Goal: Feedback & Contribution: Leave review/rating

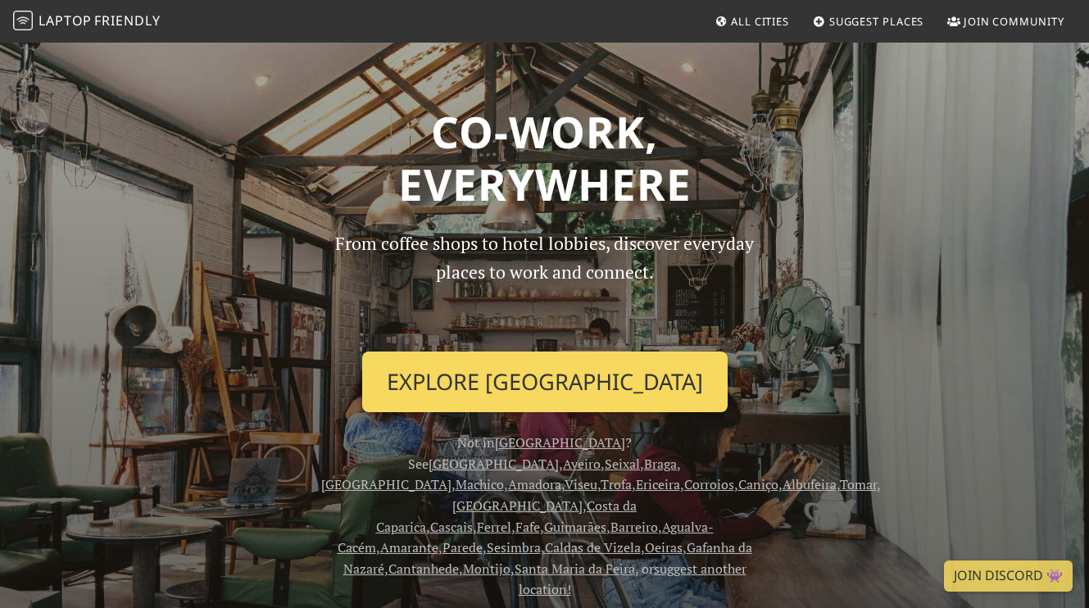
click at [545, 367] on link "Explore Lisbon" at bounding box center [545, 382] width 366 height 61
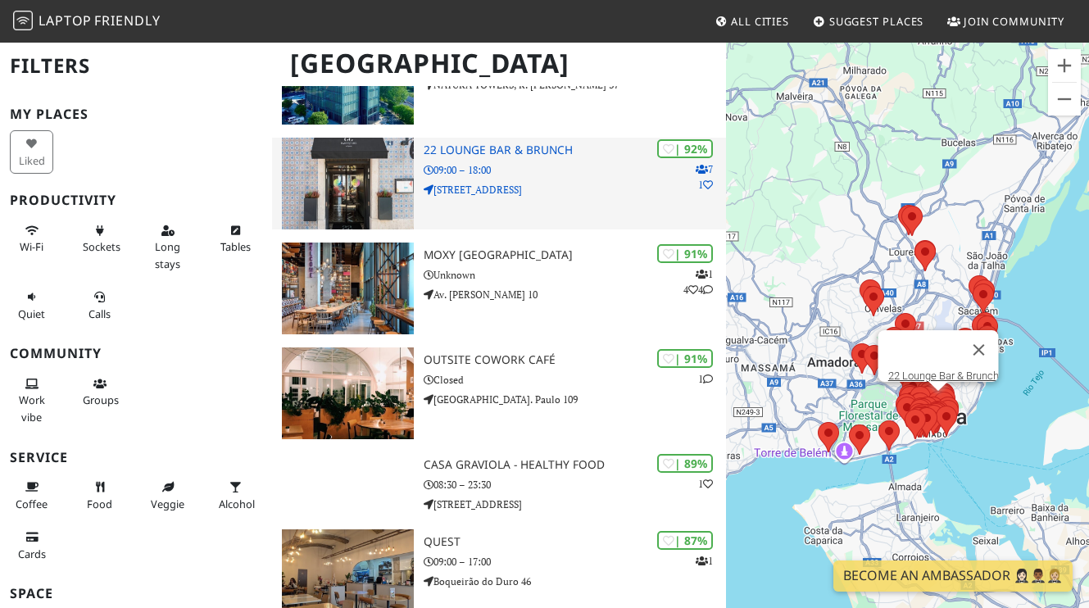
scroll to position [553, 0]
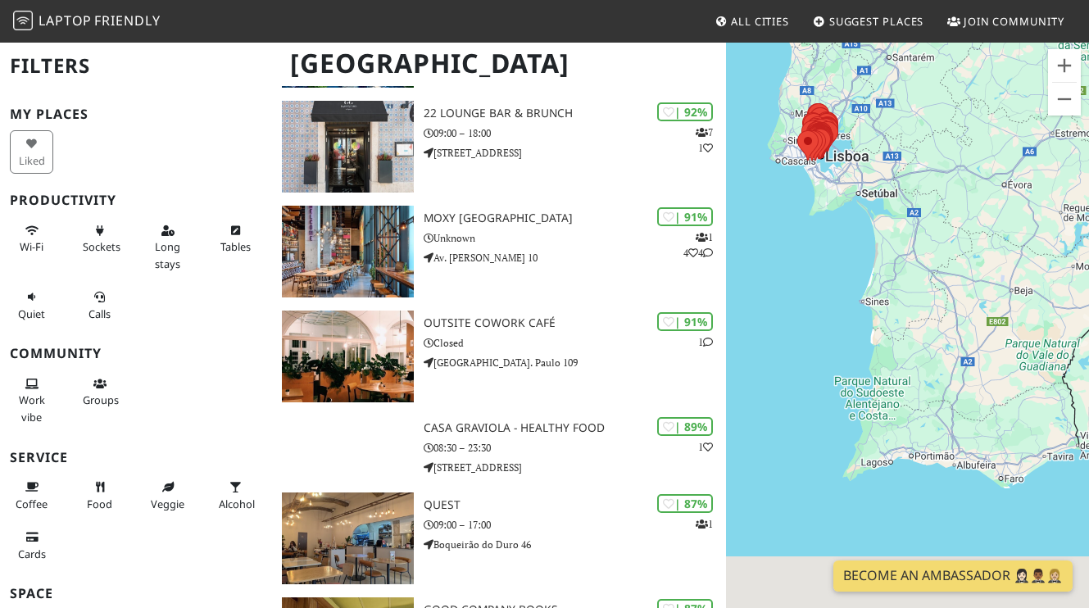
drag, startPoint x: 871, startPoint y: 504, endPoint x: 799, endPoint y: 238, distance: 275.8
click at [799, 238] on div at bounding box center [907, 345] width 363 height 608
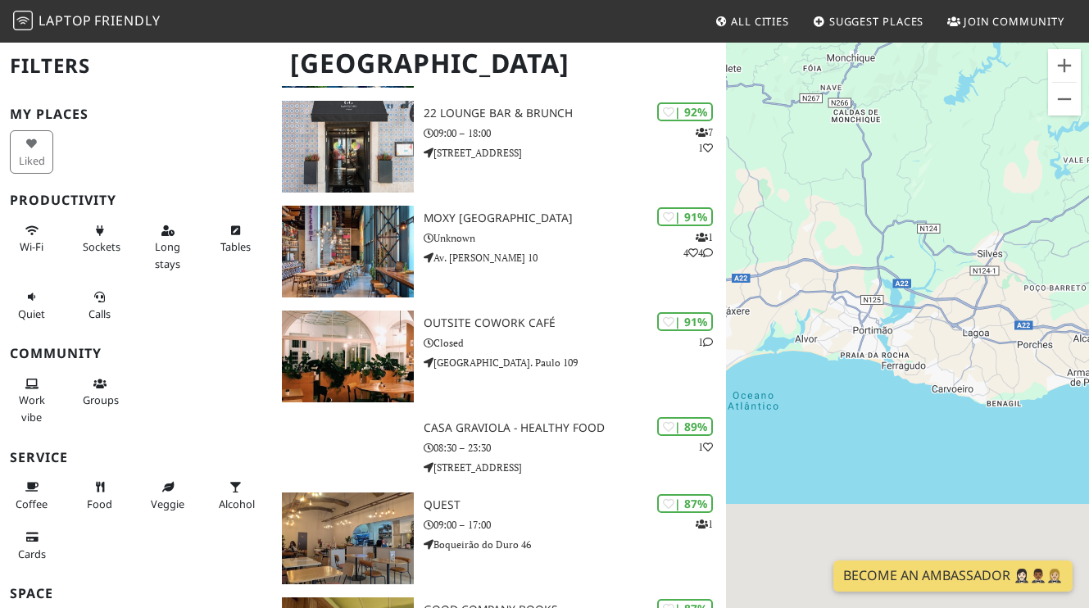
drag, startPoint x: 876, startPoint y: 498, endPoint x: 834, endPoint y: 331, distance: 171.8
click at [834, 331] on div at bounding box center [907, 345] width 363 height 608
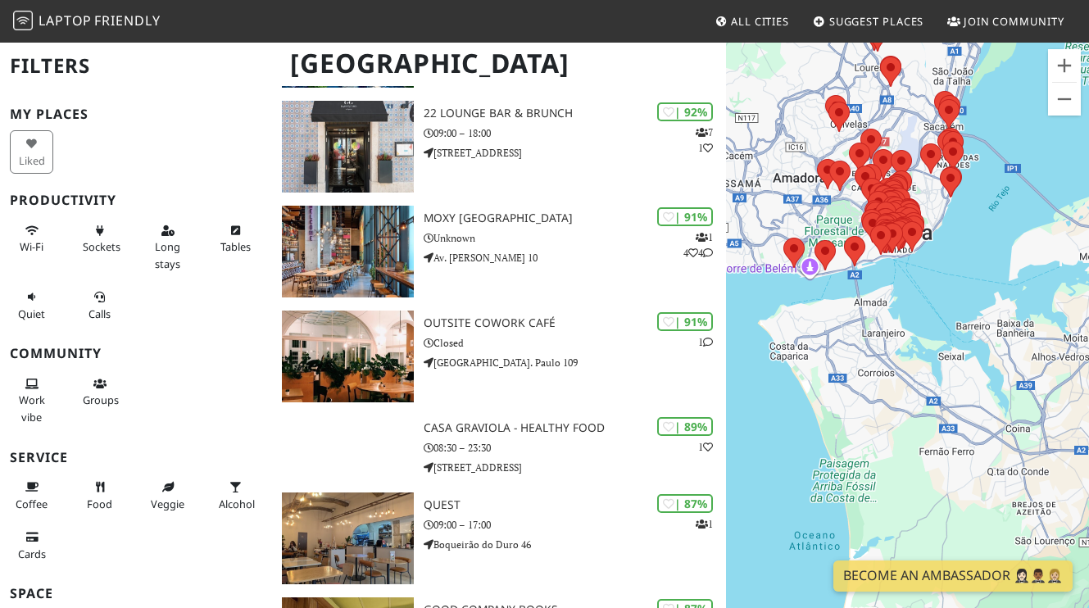
click at [739, 18] on span "All Cities" at bounding box center [760, 21] width 58 height 15
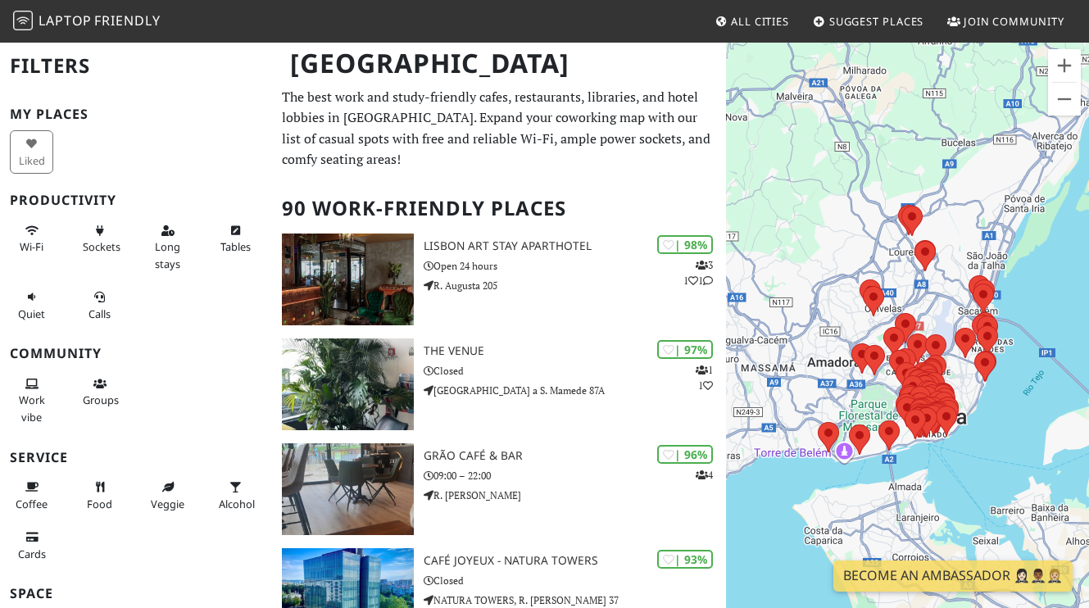
click at [875, 21] on span "Suggest Places" at bounding box center [877, 21] width 95 height 15
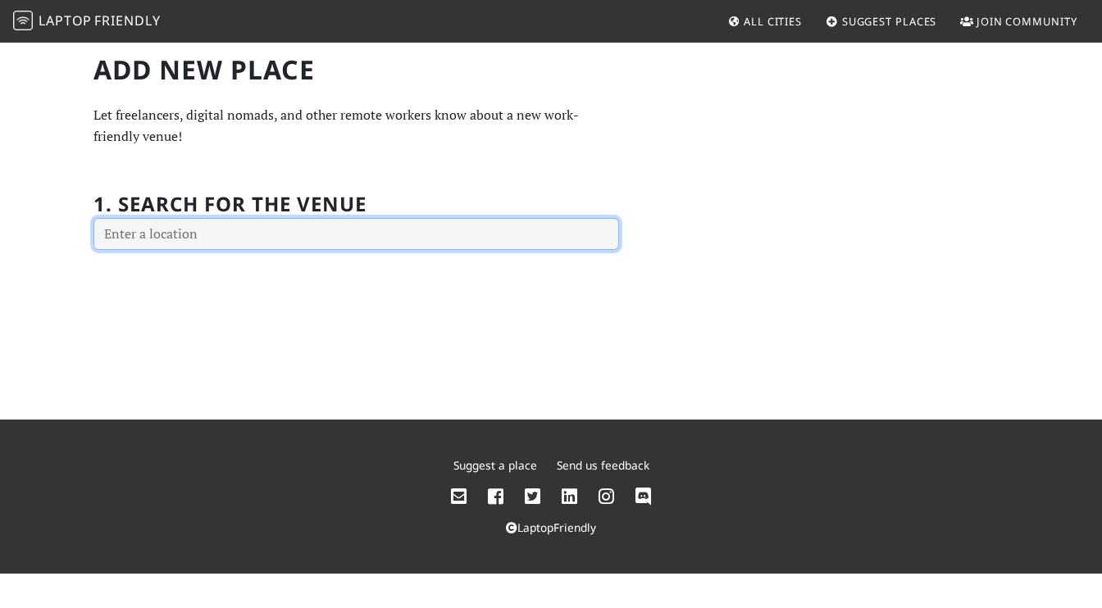
click at [420, 234] on input "text" at bounding box center [355, 234] width 525 height 33
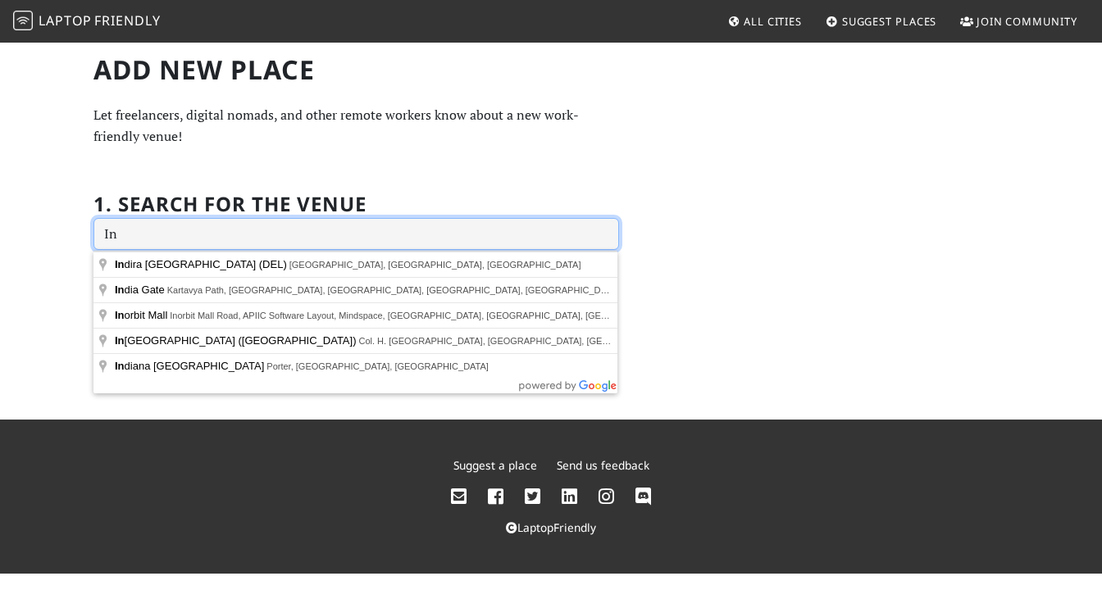
type input "I"
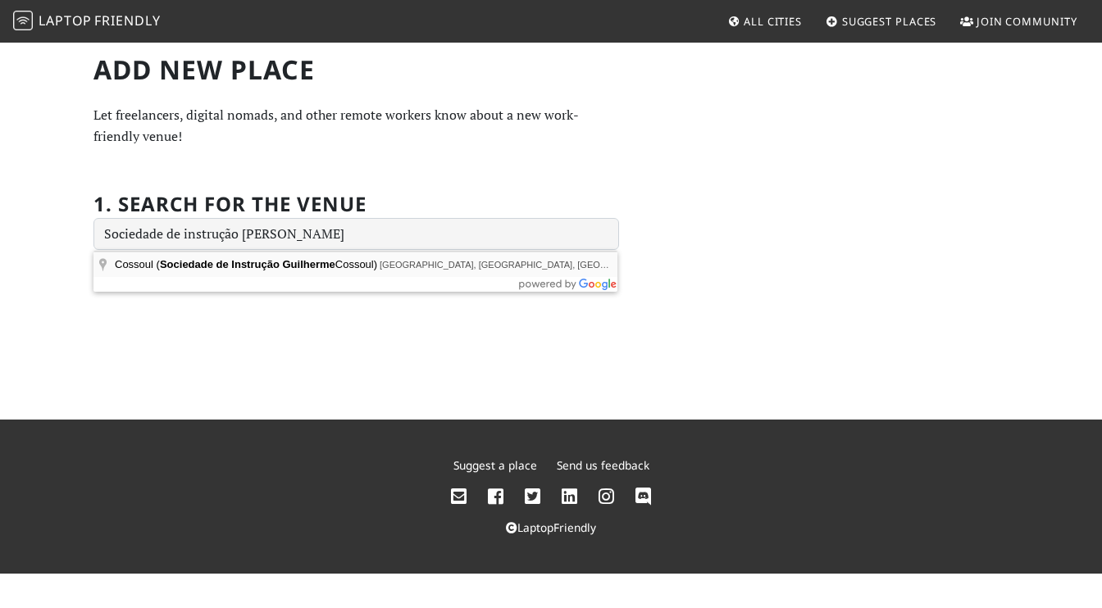
type input "Cossoul (Sociedade de Instrução Guilherme Cossoul), Rua Nova da Piedade, Lisbon…"
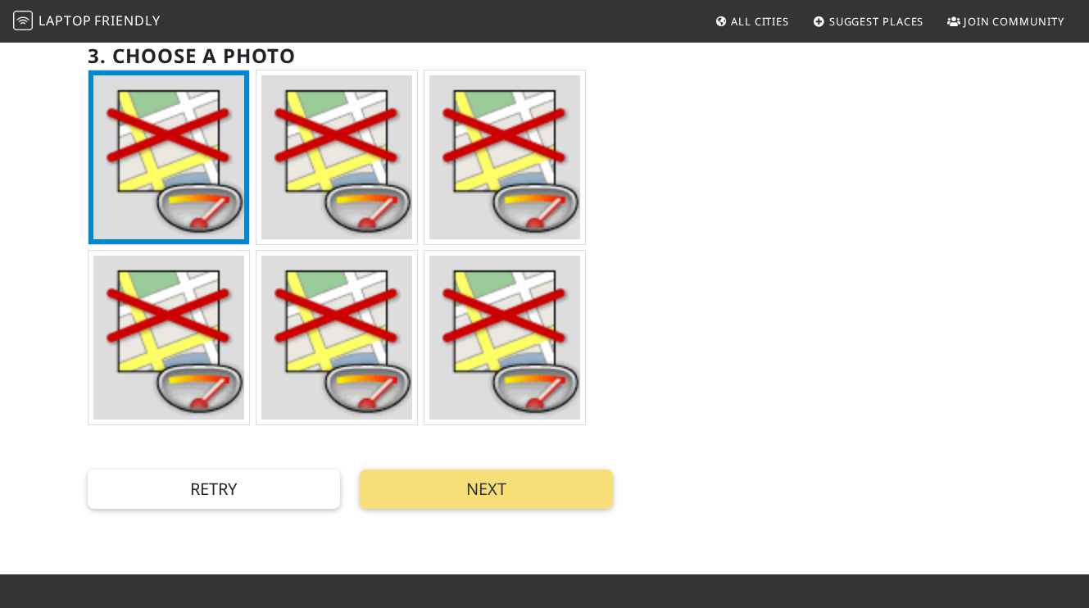
scroll to position [476, 0]
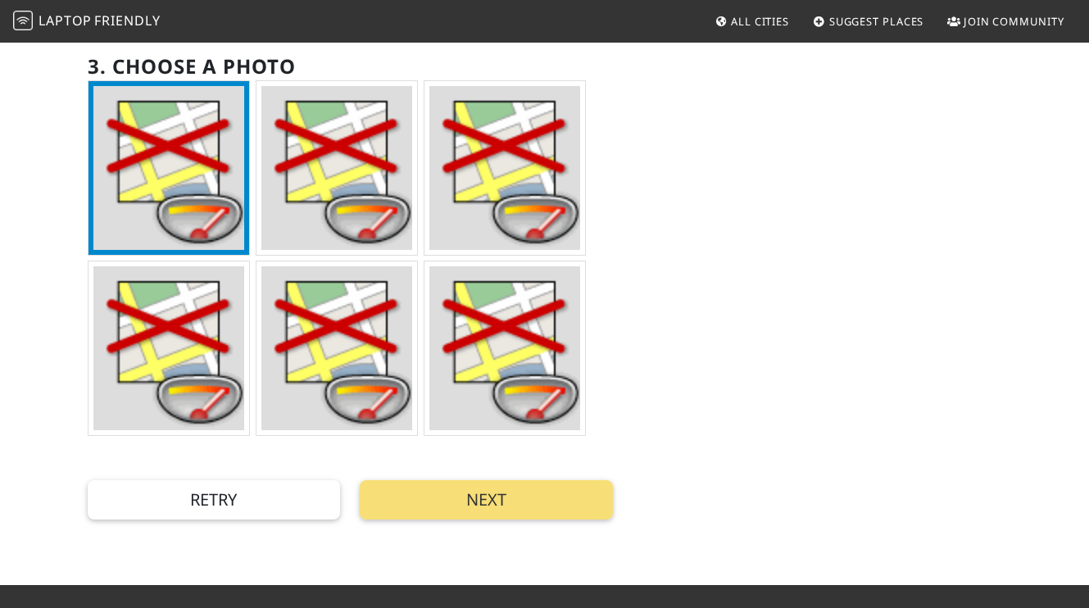
click at [330, 180] on img at bounding box center [337, 168] width 152 height 164
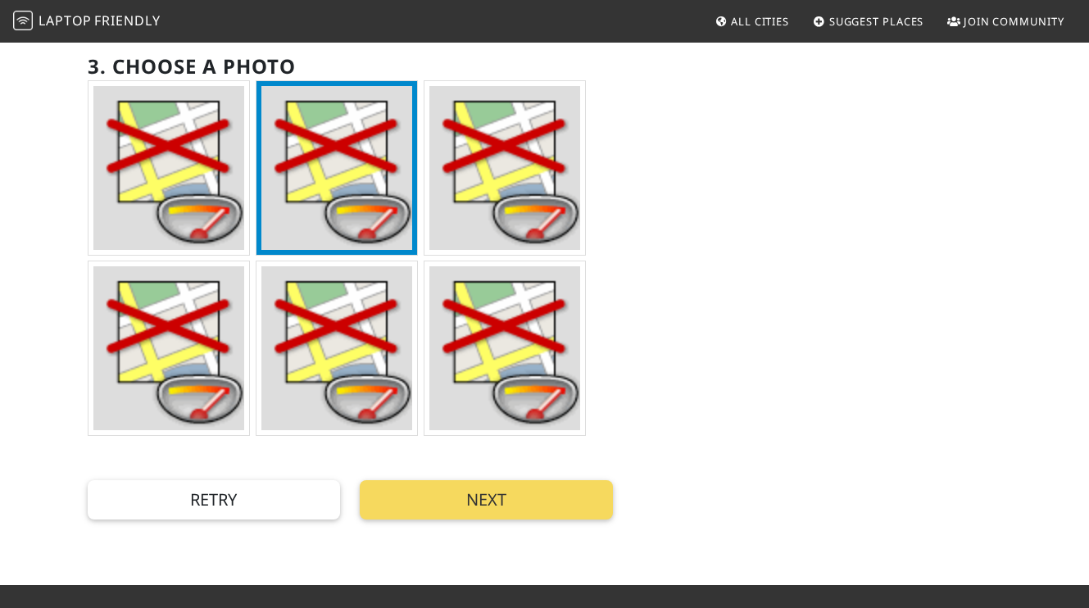
click at [483, 494] on button "Next" at bounding box center [486, 499] width 253 height 39
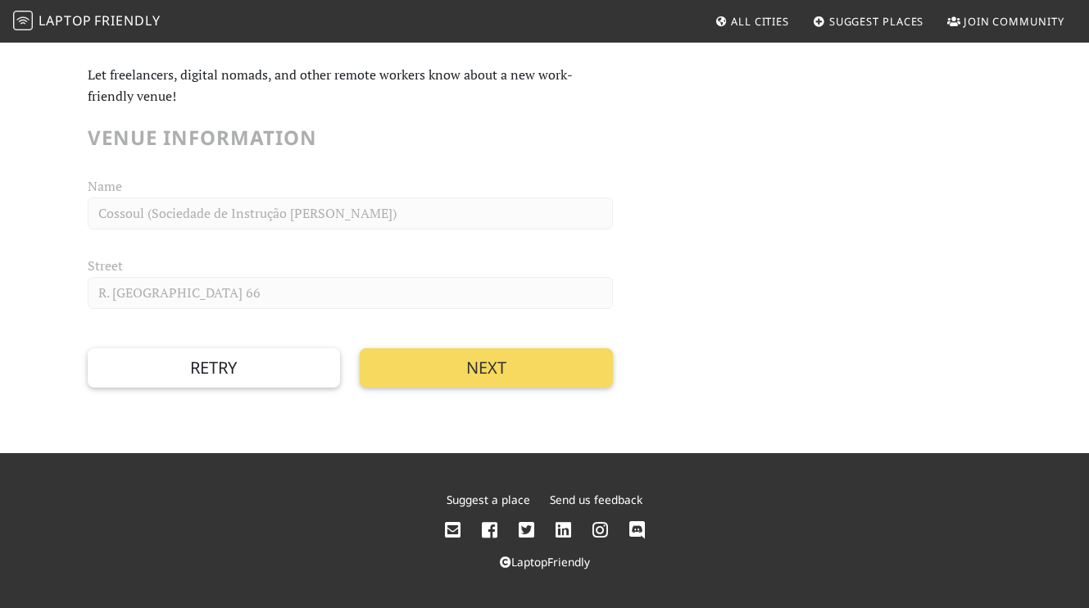
scroll to position [0, 0]
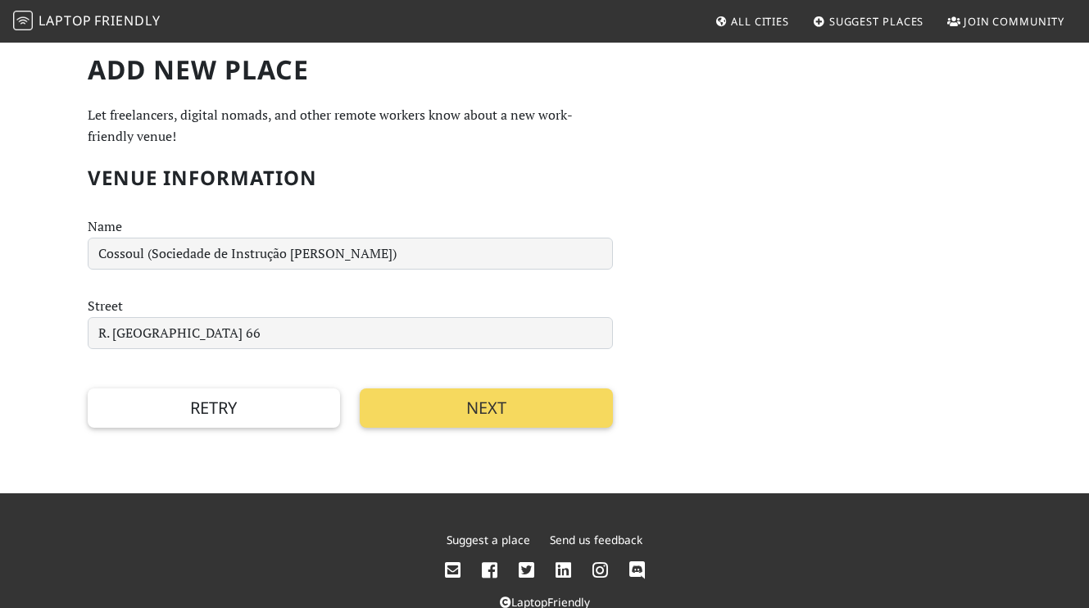
click at [493, 418] on button "Next" at bounding box center [486, 408] width 253 height 39
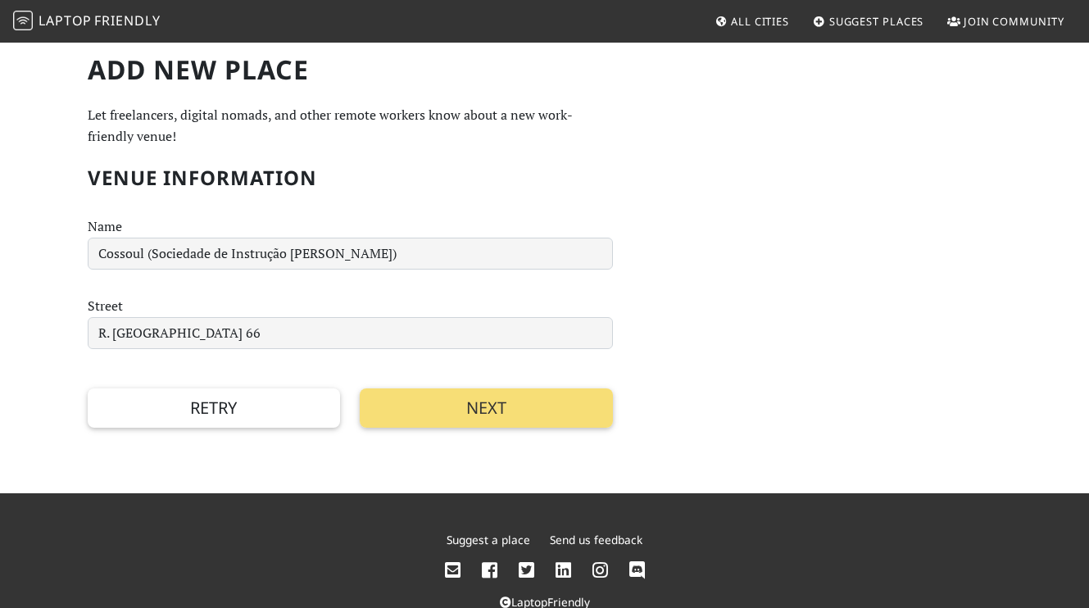
click at [760, 355] on div "Add new Place Let freelancers, digital nomads, and other remote workers know ab…" at bounding box center [545, 241] width 935 height 375
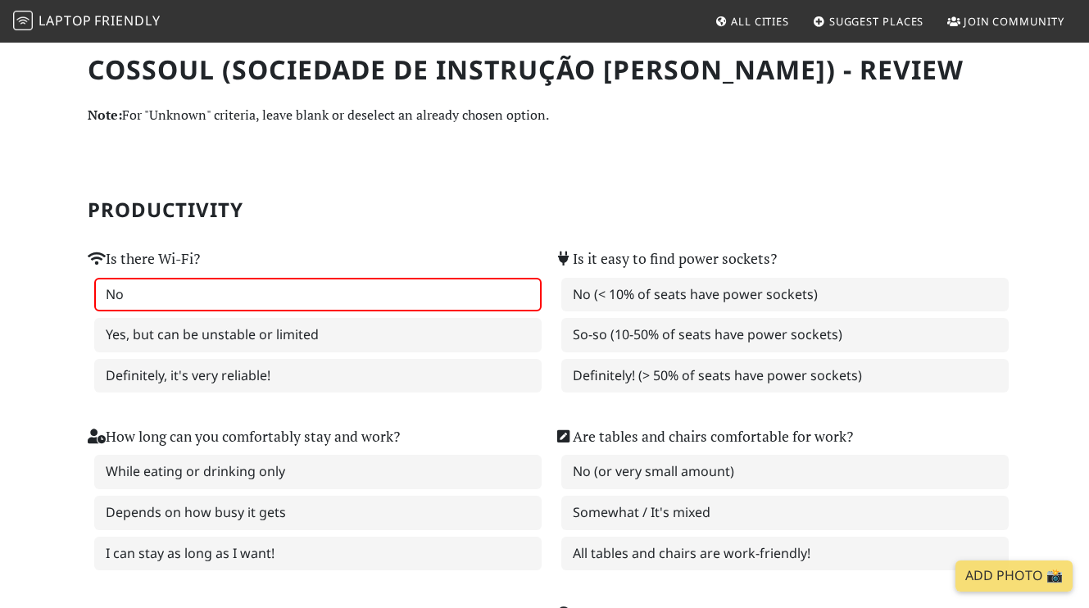
click at [160, 312] on label "No" at bounding box center [318, 295] width 448 height 34
click at [98, 312] on label "No" at bounding box center [318, 295] width 448 height 34
click at [111, 312] on label "No" at bounding box center [318, 295] width 448 height 34
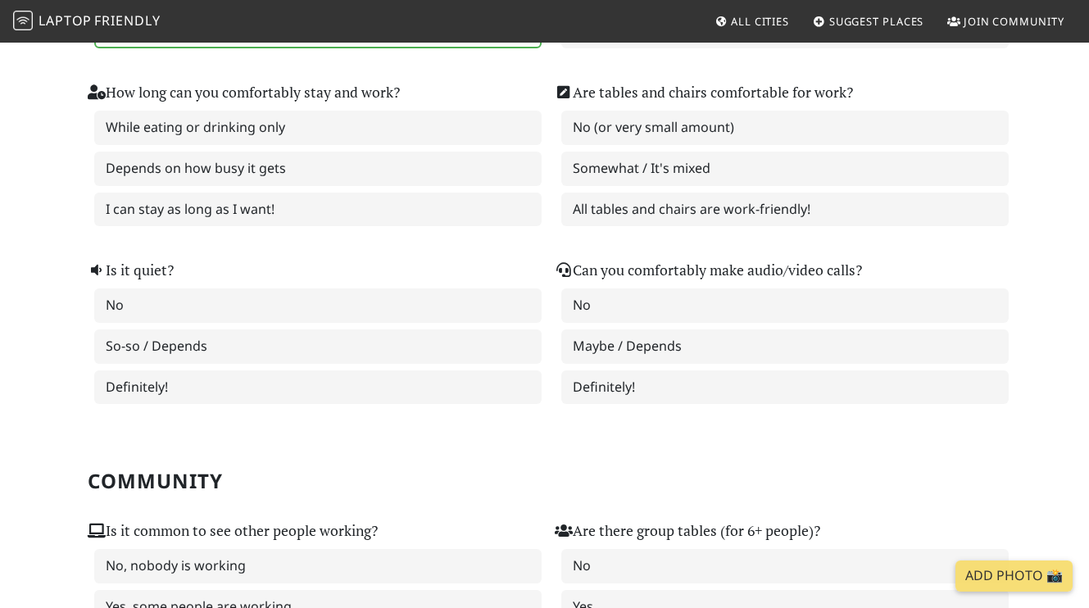
scroll to position [70, 0]
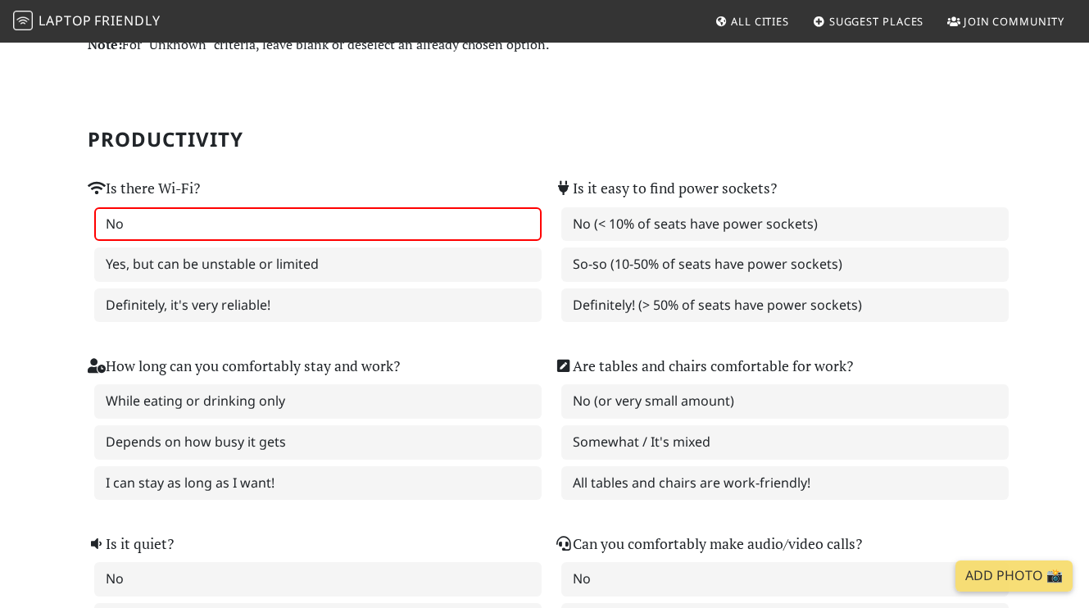
click at [163, 242] on label "No" at bounding box center [318, 224] width 448 height 34
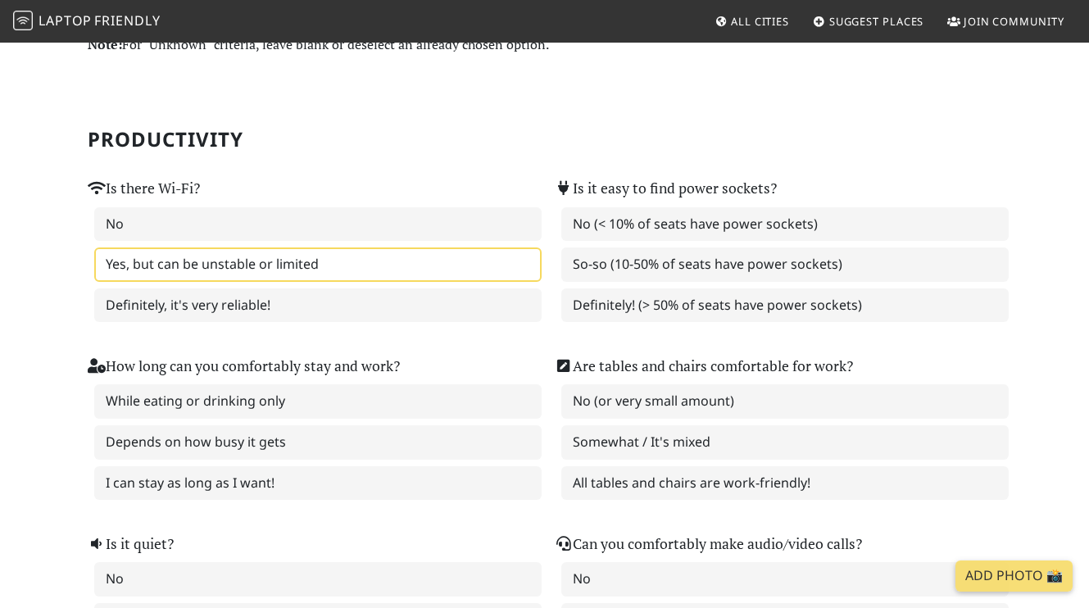
click at [154, 282] on label "Yes, but can be unstable or limited" at bounding box center [318, 265] width 448 height 34
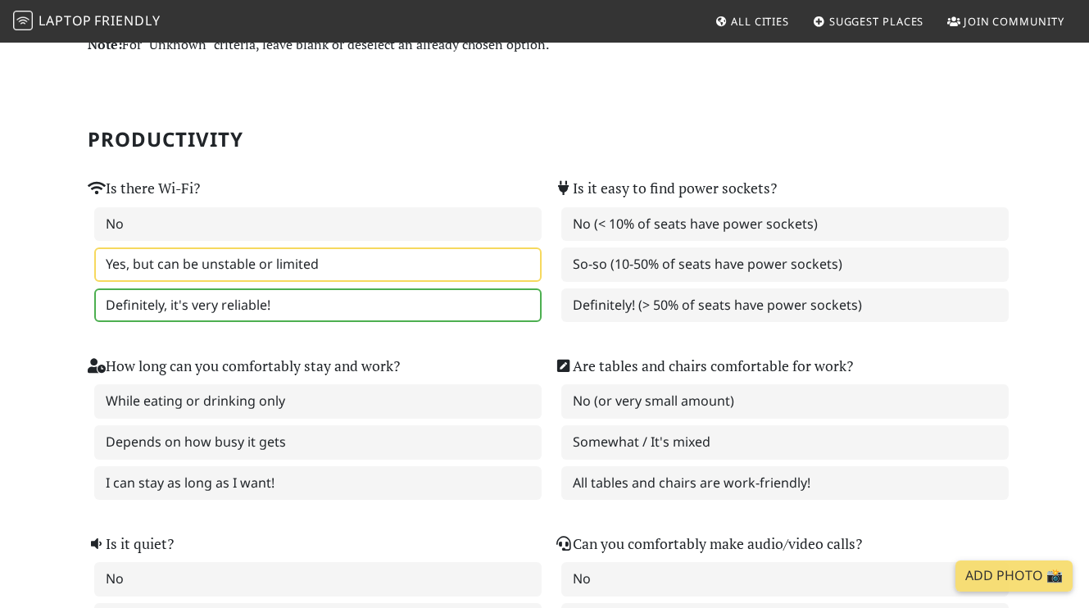
click at [266, 323] on label "Definitely, it's very reliable!" at bounding box center [318, 306] width 448 height 34
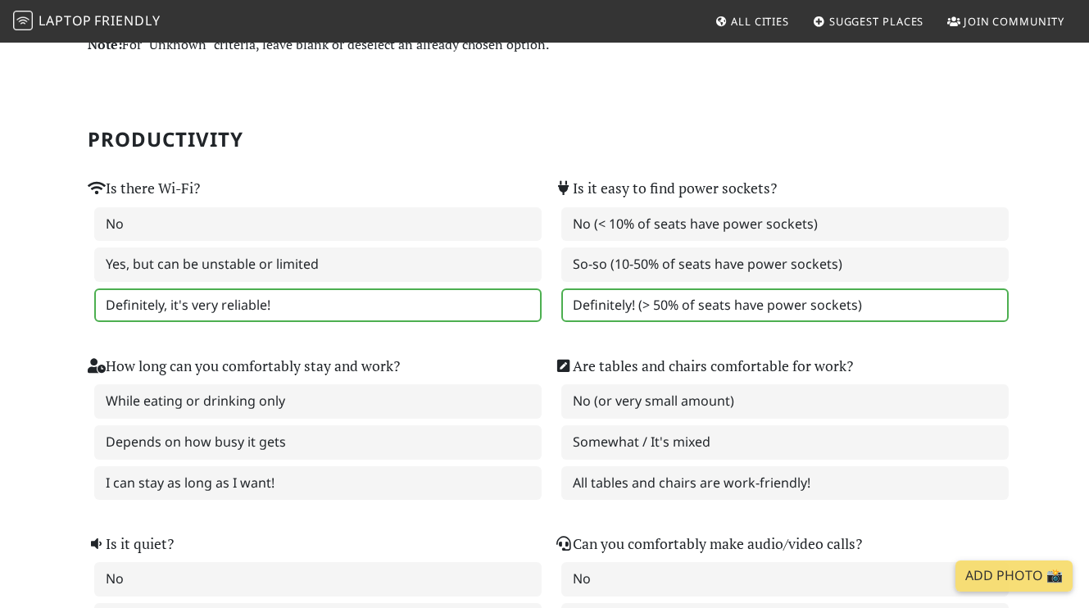
click at [935, 323] on label "Definitely! (> 50% of seats have power sockets)" at bounding box center [786, 306] width 448 height 34
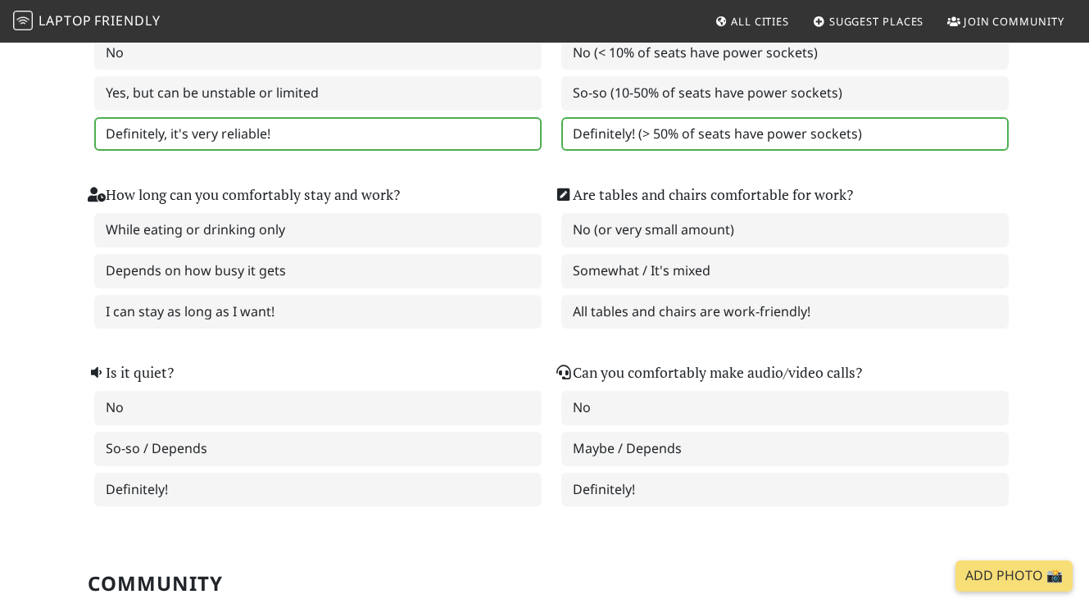
scroll to position [274, 0]
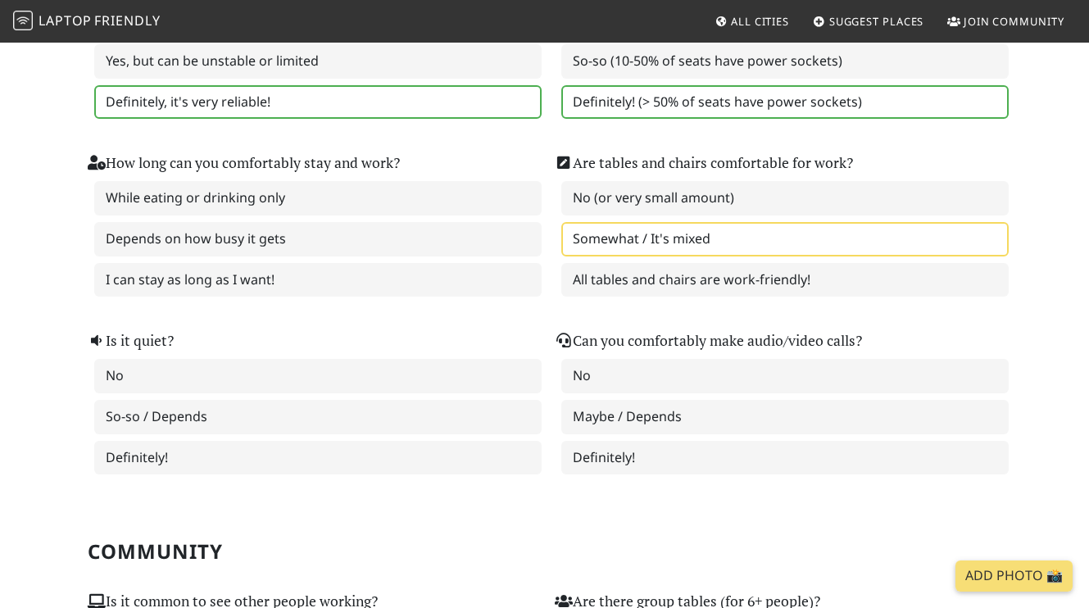
click at [666, 257] on label "Somewhat / It's mixed" at bounding box center [786, 239] width 448 height 34
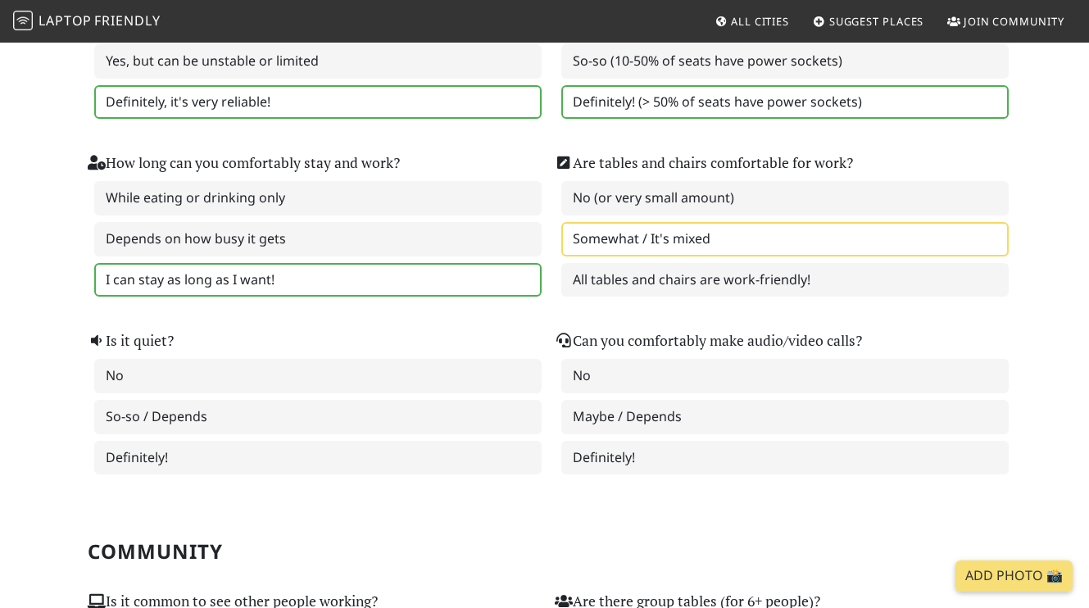
click at [144, 298] on label "I can stay as long as I want!" at bounding box center [318, 280] width 448 height 34
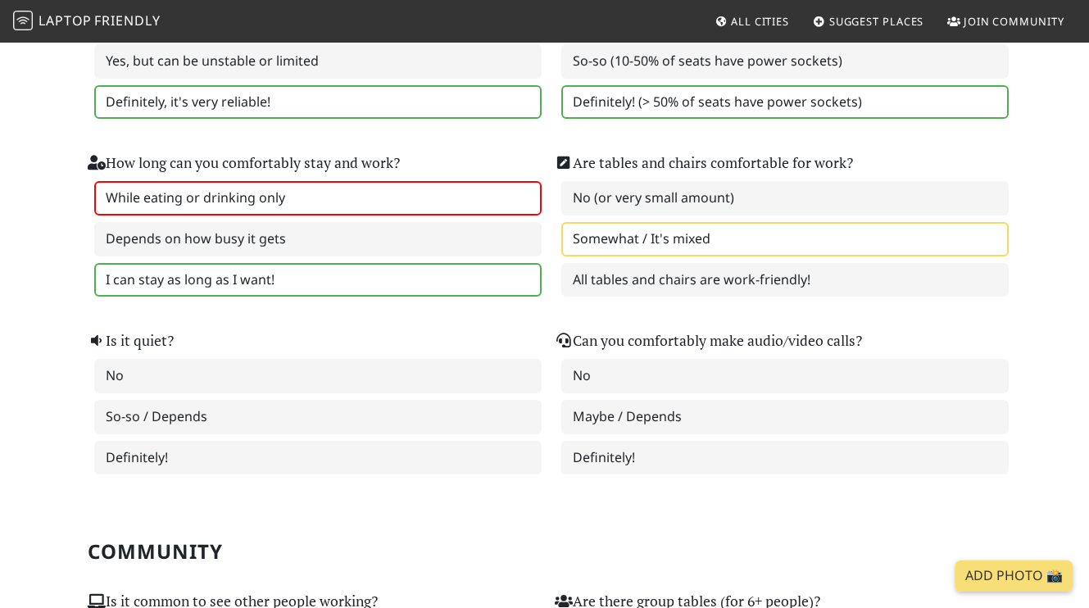
click at [160, 216] on label "While eating or drinking only" at bounding box center [318, 198] width 448 height 34
click at [178, 298] on label "I can stay as long as I want!" at bounding box center [318, 280] width 448 height 34
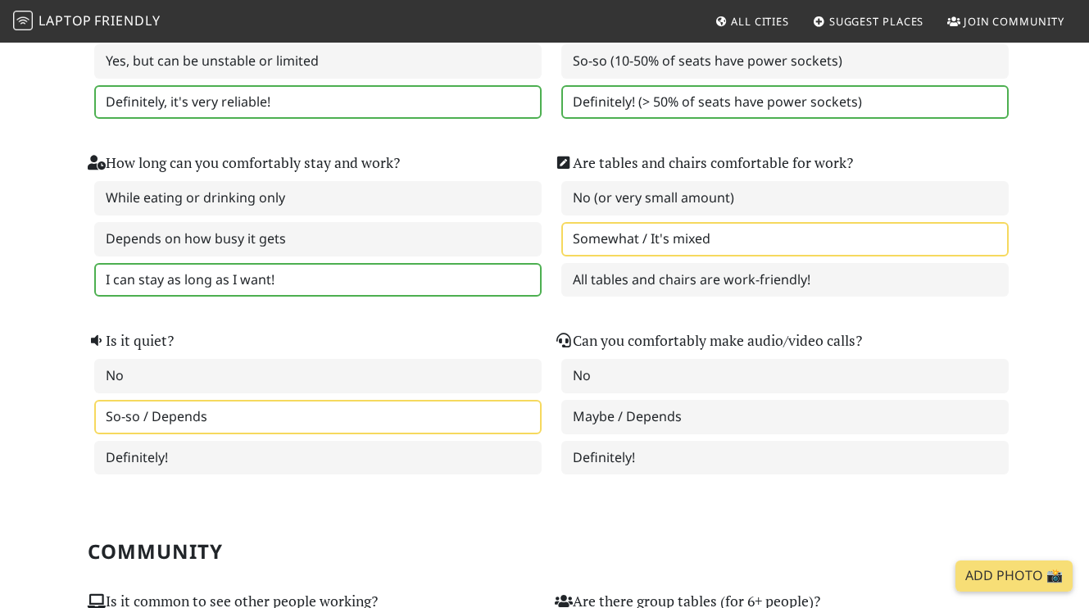
click at [324, 434] on label "So-so / Depends" at bounding box center [318, 417] width 448 height 34
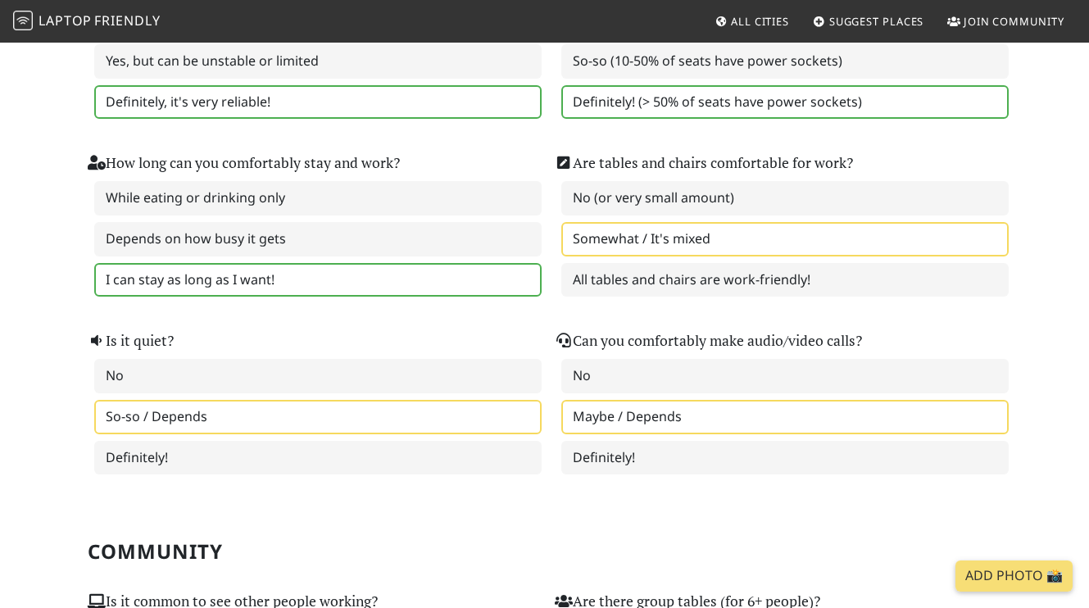
click at [730, 434] on label "Maybe / Depends" at bounding box center [786, 417] width 448 height 34
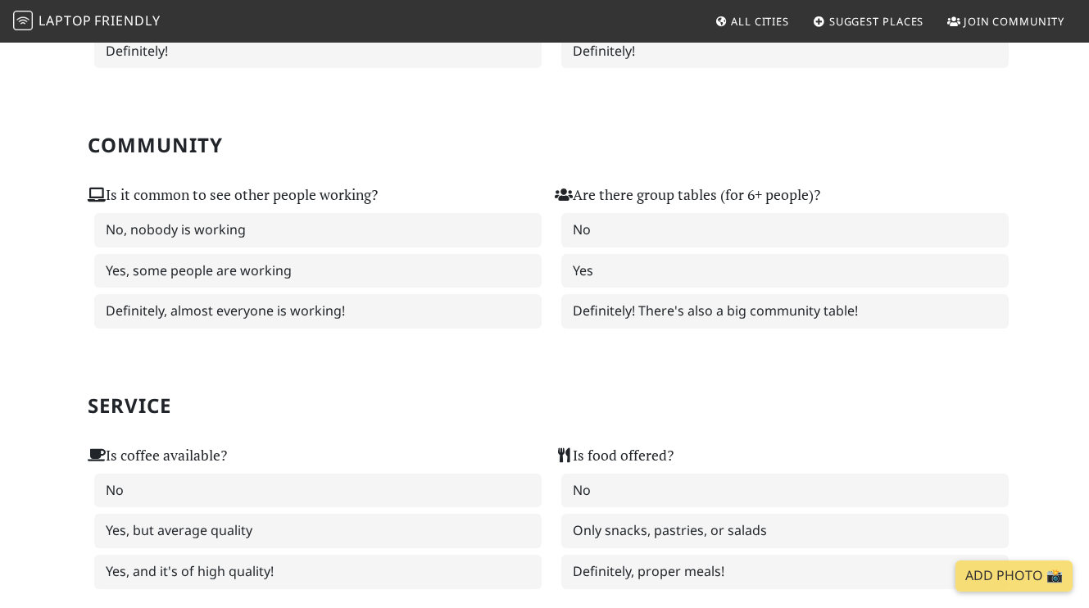
scroll to position [691, 0]
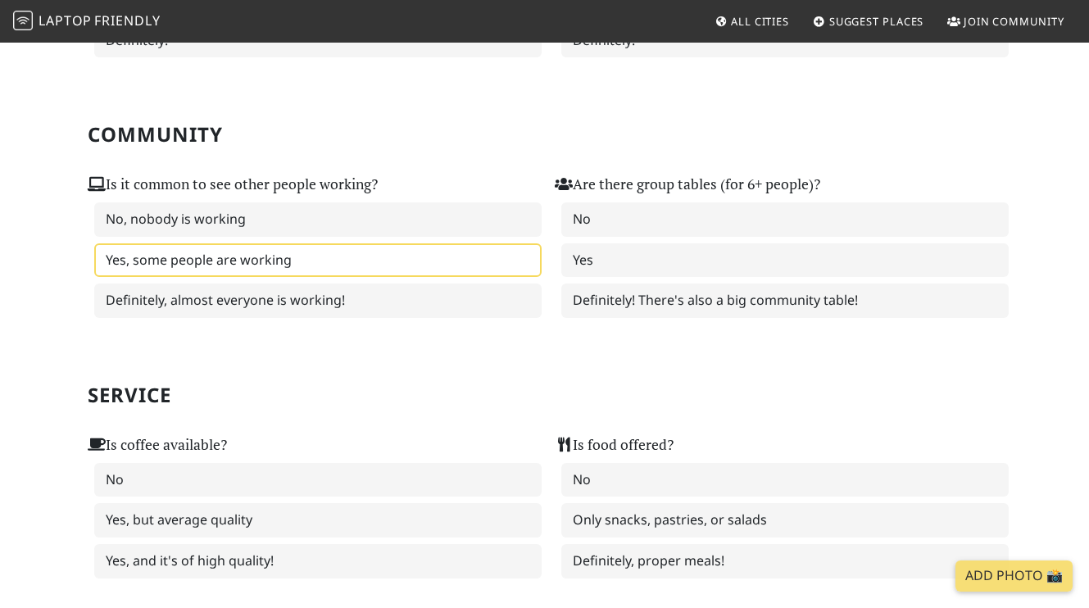
click at [189, 278] on label "Yes, some people are working" at bounding box center [318, 260] width 448 height 34
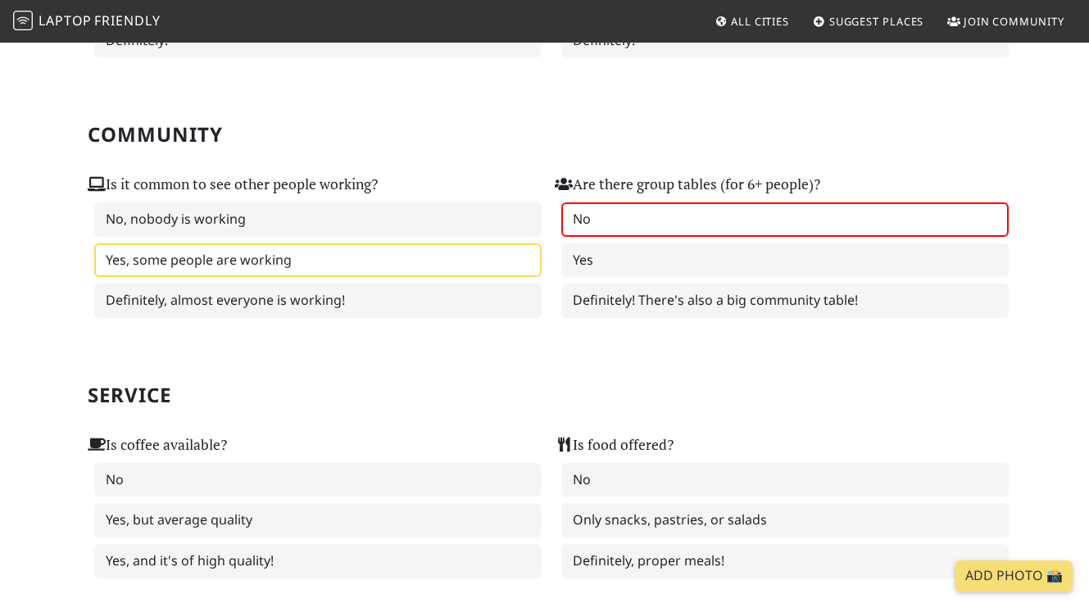
click at [830, 237] on label "No" at bounding box center [786, 219] width 448 height 34
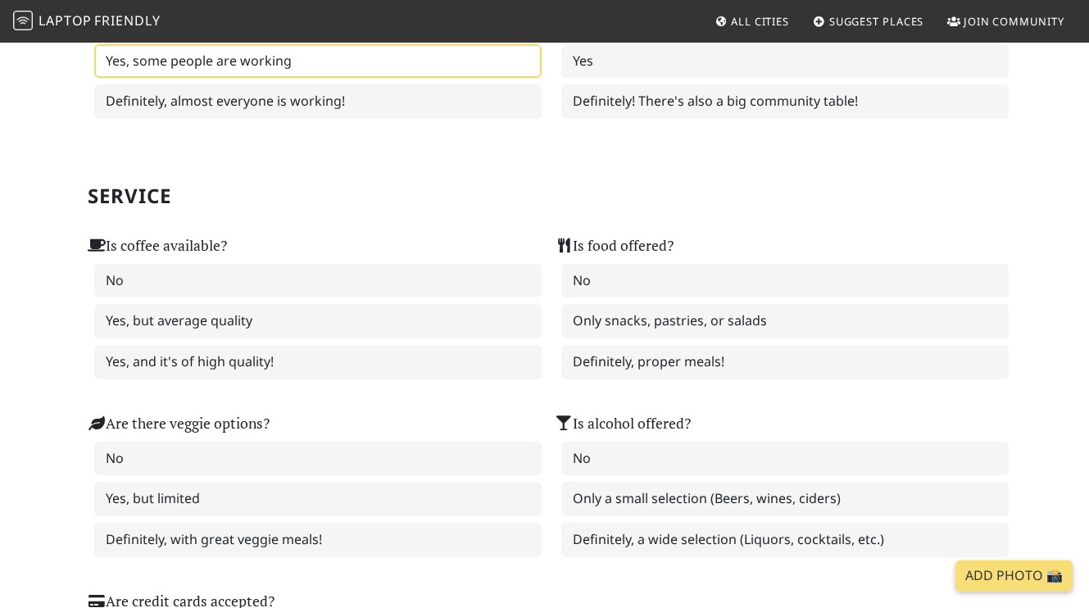
scroll to position [901, 0]
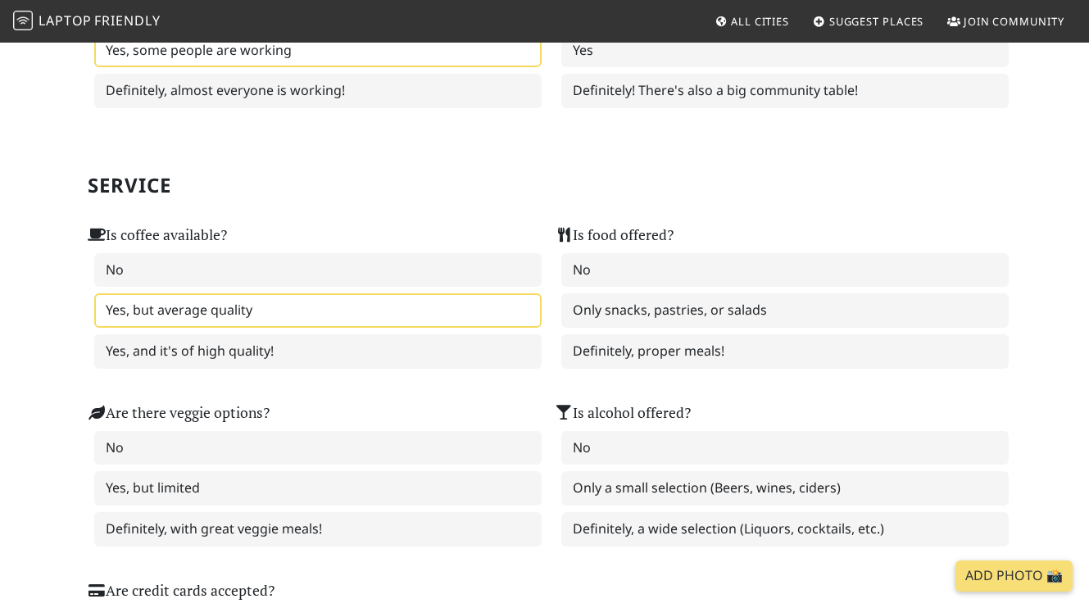
click at [331, 328] on label "Yes, but average quality" at bounding box center [318, 310] width 448 height 34
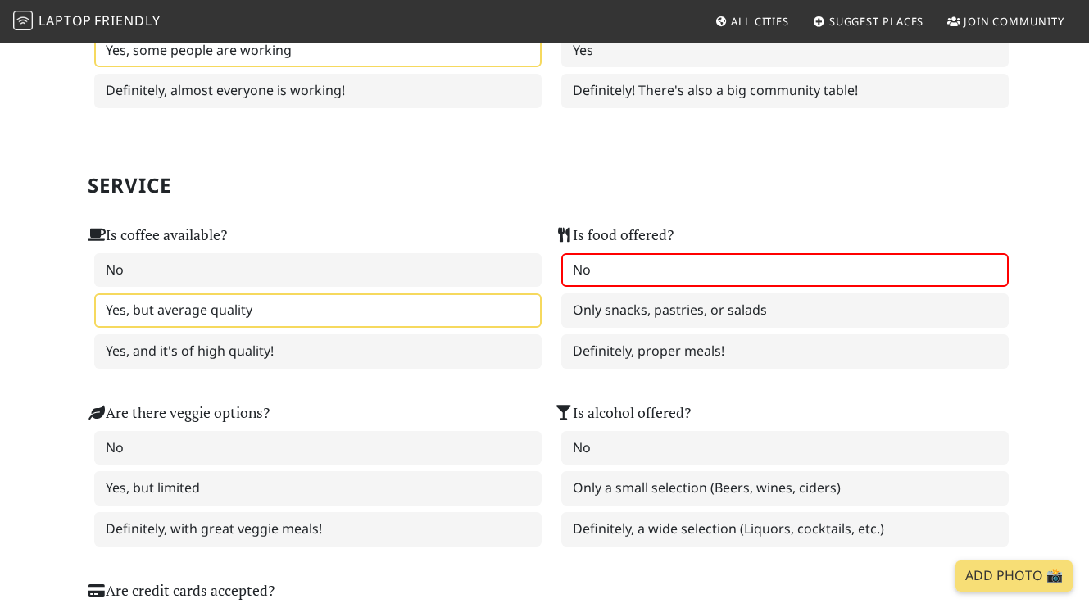
click at [823, 288] on label "No" at bounding box center [786, 270] width 448 height 34
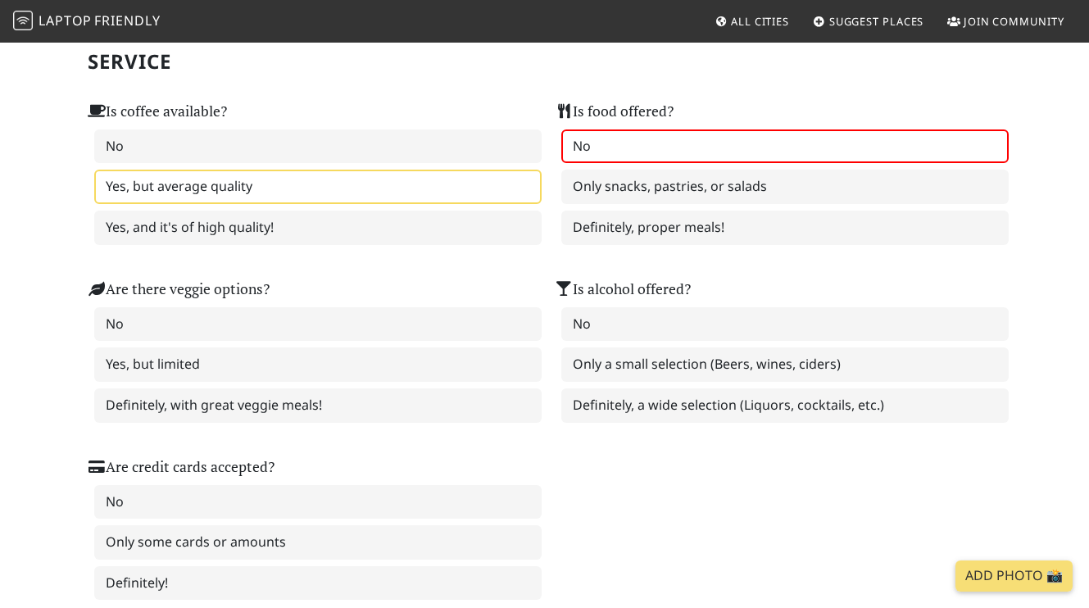
scroll to position [1035, 0]
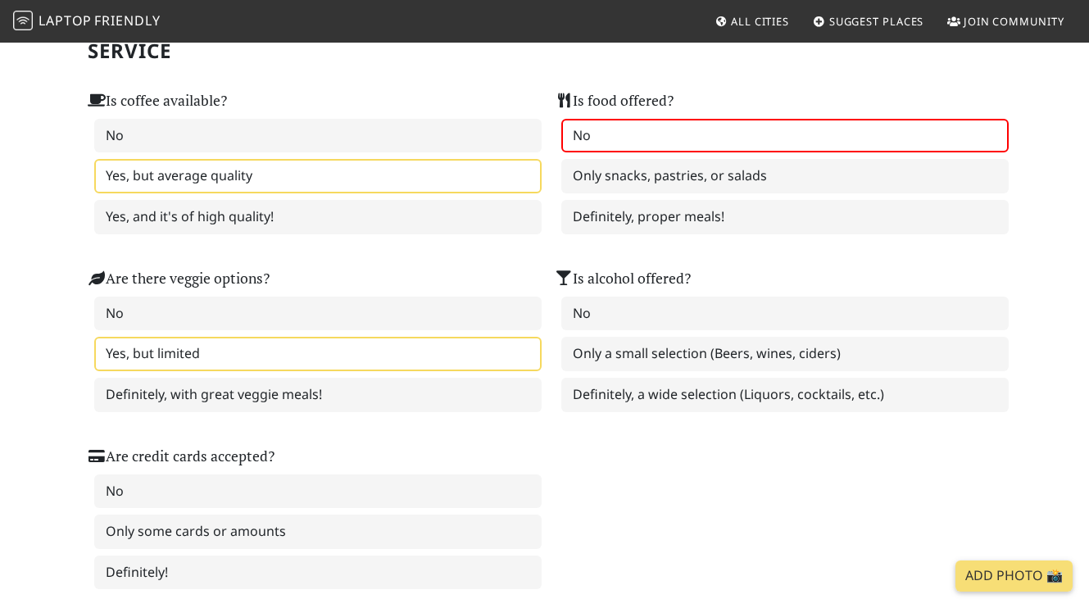
click at [497, 371] on label "Yes, but limited" at bounding box center [318, 354] width 448 height 34
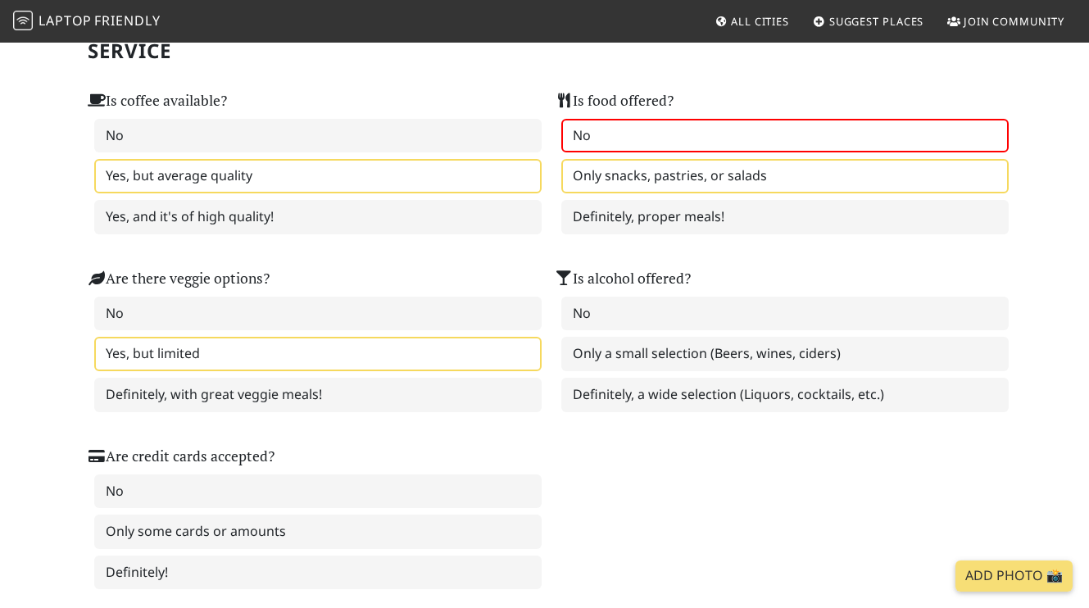
click at [832, 193] on label "Only snacks, pastries, or salads" at bounding box center [786, 176] width 448 height 34
click at [785, 153] on label "No" at bounding box center [786, 136] width 448 height 34
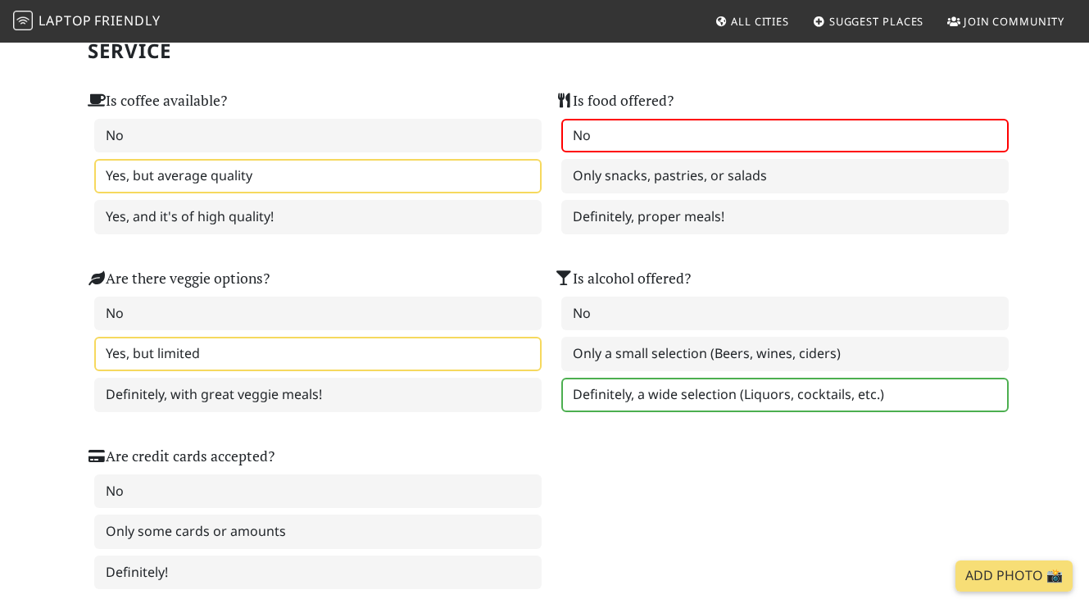
click at [907, 412] on label "Definitely, a wide selection (Liquors, cocktails, etc.)" at bounding box center [786, 395] width 448 height 34
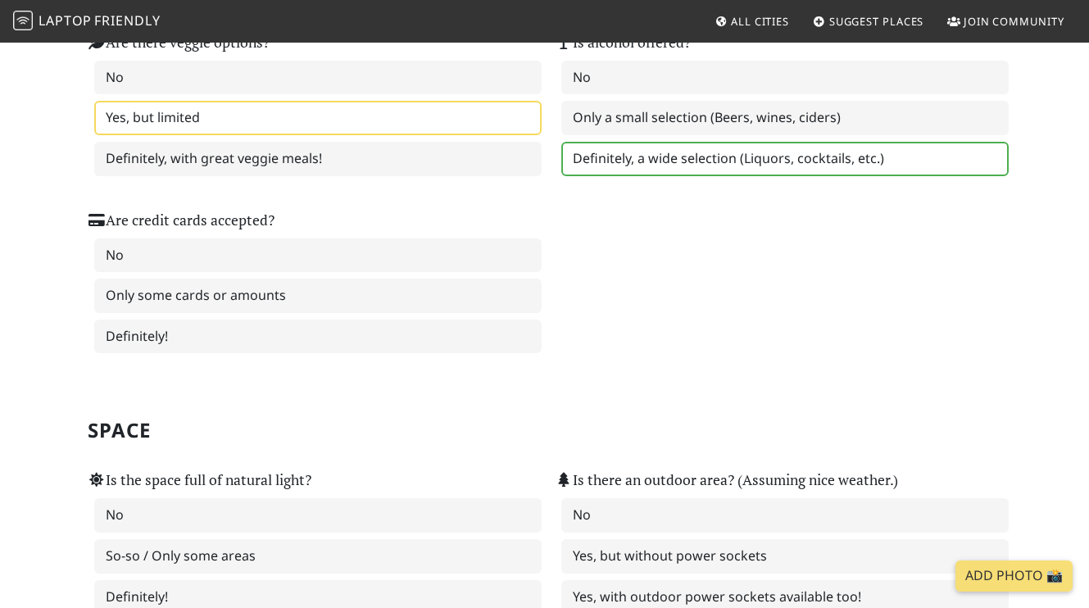
scroll to position [1282, 0]
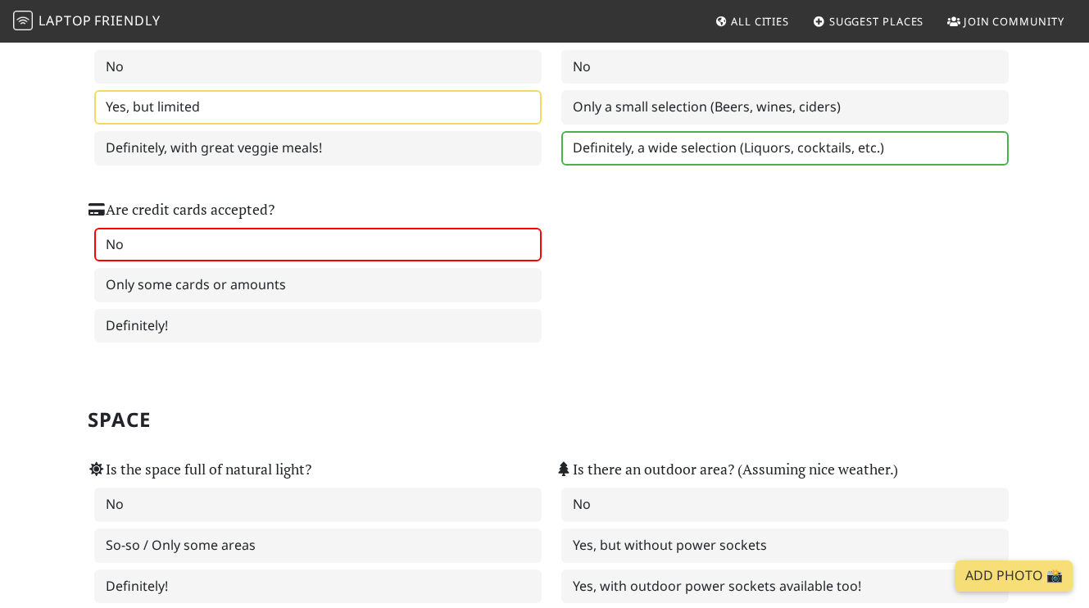
click at [402, 262] on label "No" at bounding box center [318, 245] width 448 height 34
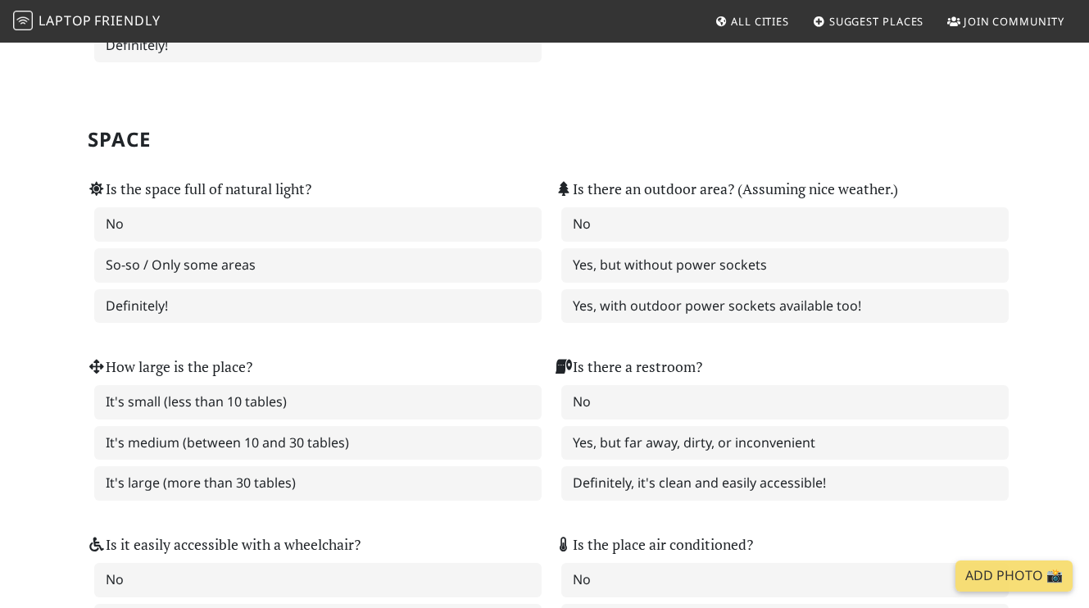
scroll to position [1611, 0]
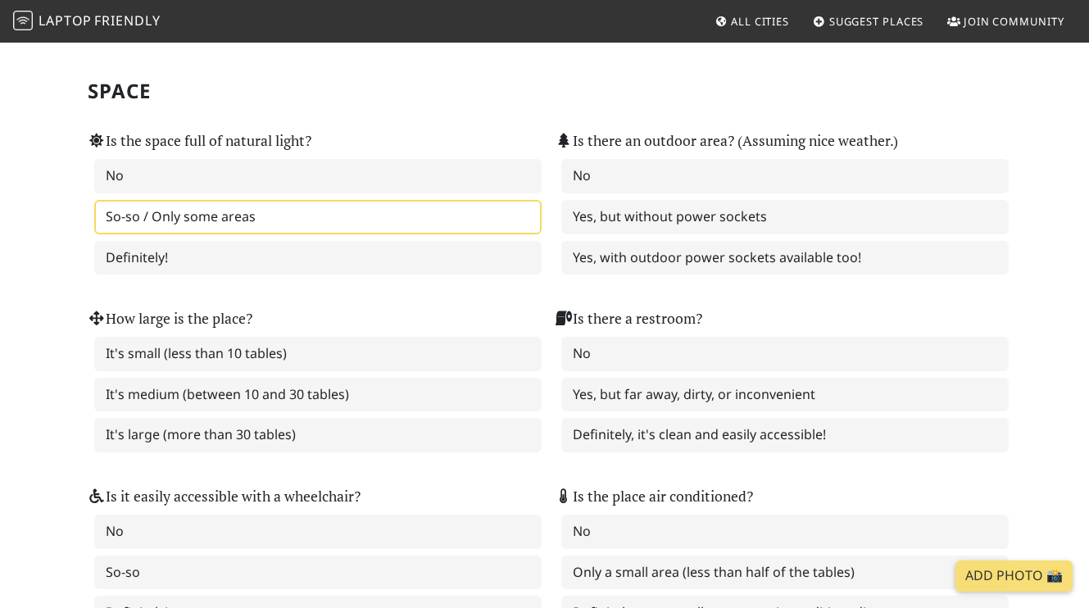
click at [427, 234] on label "So-so / Only some areas" at bounding box center [318, 217] width 448 height 34
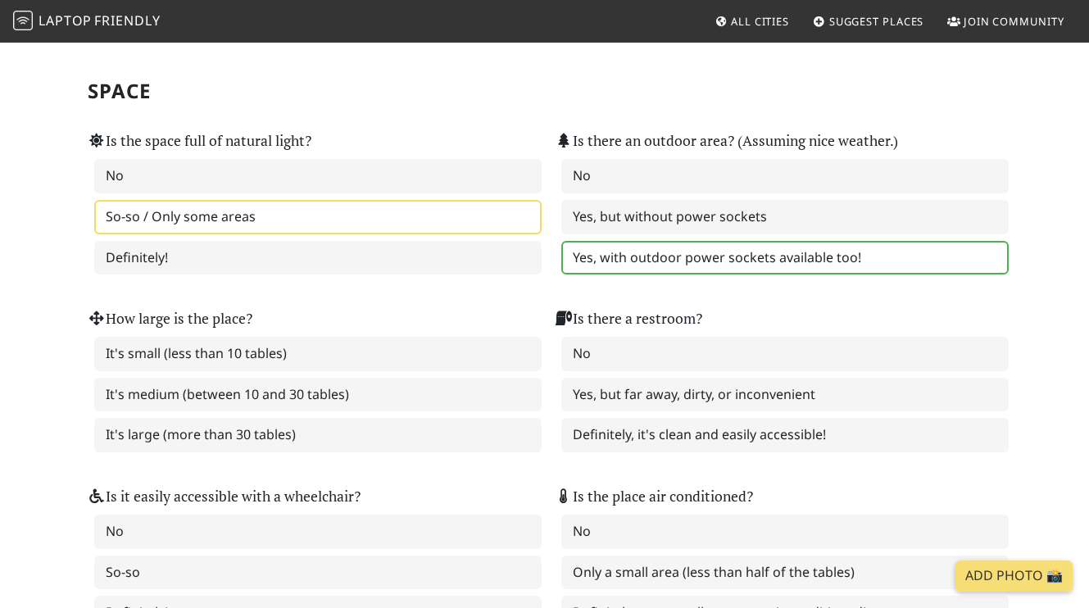
click at [584, 275] on label "Yes, with outdoor power sockets available too!" at bounding box center [786, 258] width 448 height 34
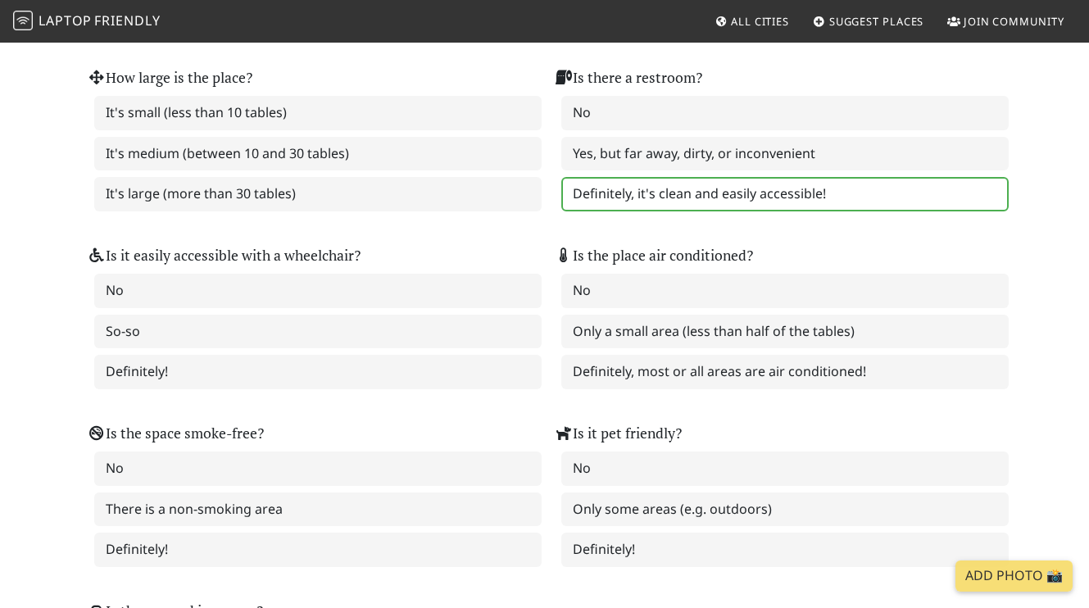
click at [641, 211] on label "Definitely, it's clean and easily accessible!" at bounding box center [786, 194] width 448 height 34
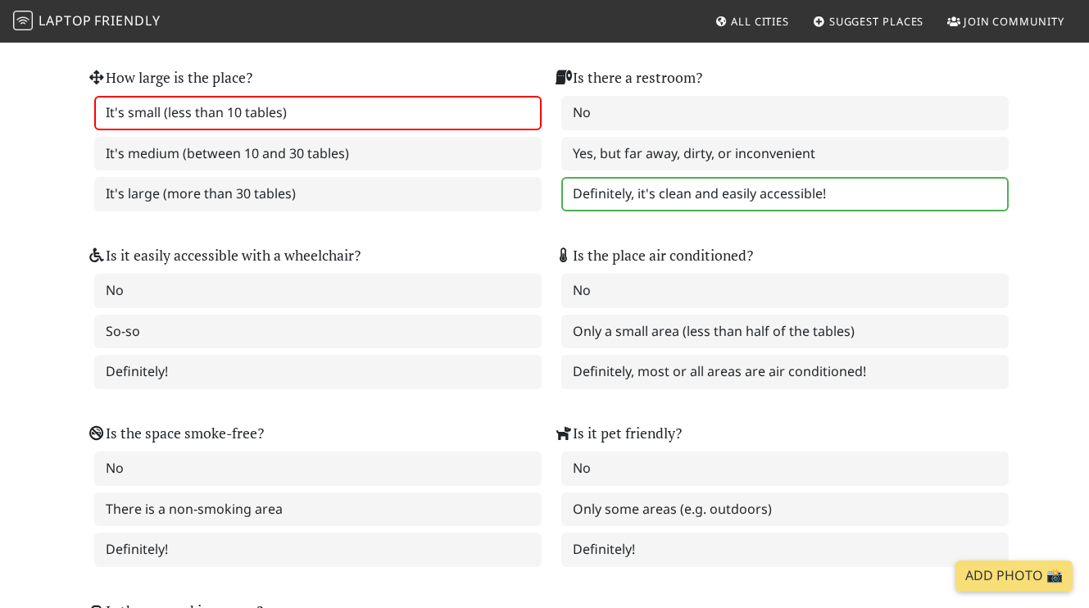
click at [168, 130] on label "It's small (less than 10 tables)" at bounding box center [318, 113] width 448 height 34
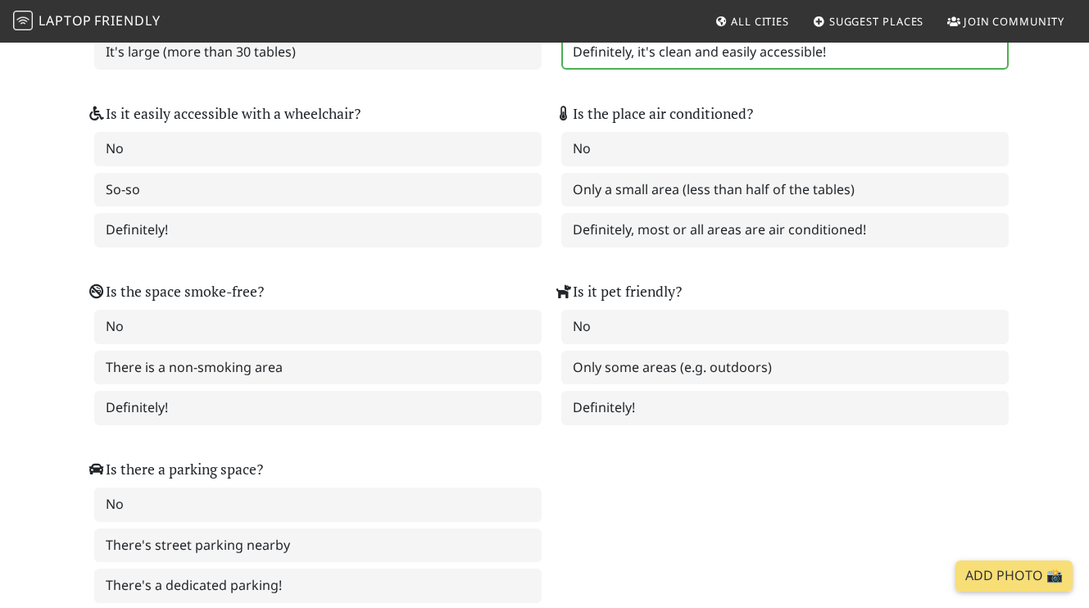
scroll to position [2050, 0]
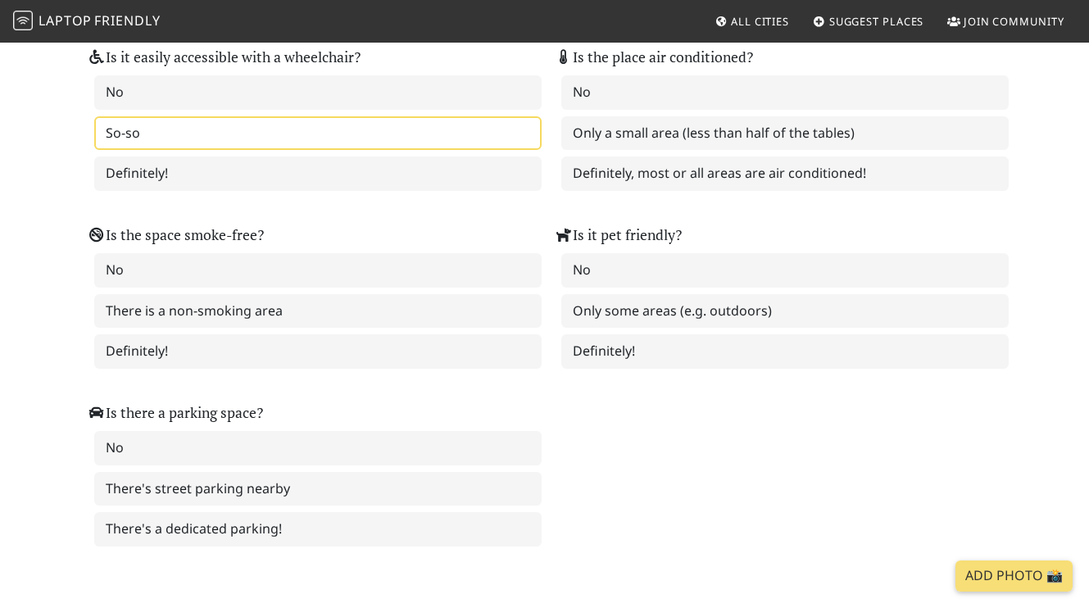
click at [130, 151] on label "So-so" at bounding box center [318, 133] width 448 height 34
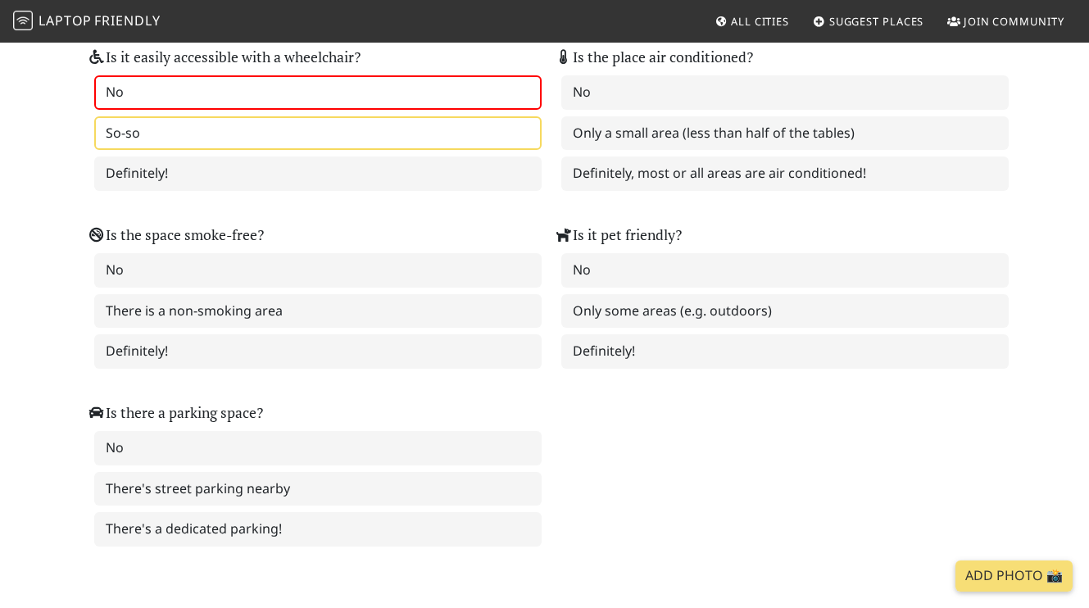
click at [107, 110] on label "No" at bounding box center [318, 92] width 448 height 34
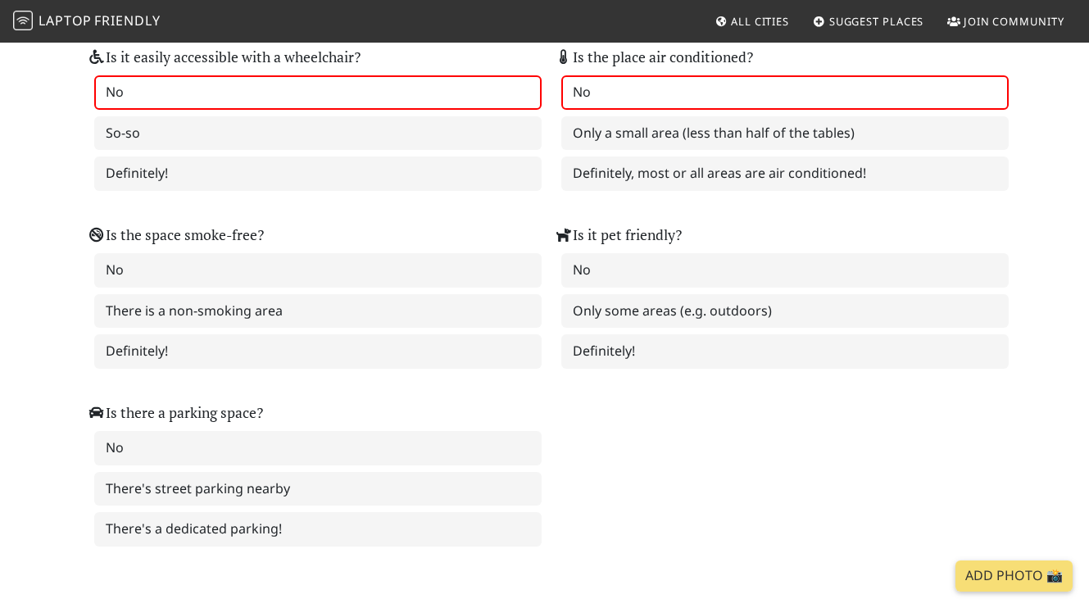
click at [619, 110] on label "No" at bounding box center [786, 92] width 448 height 34
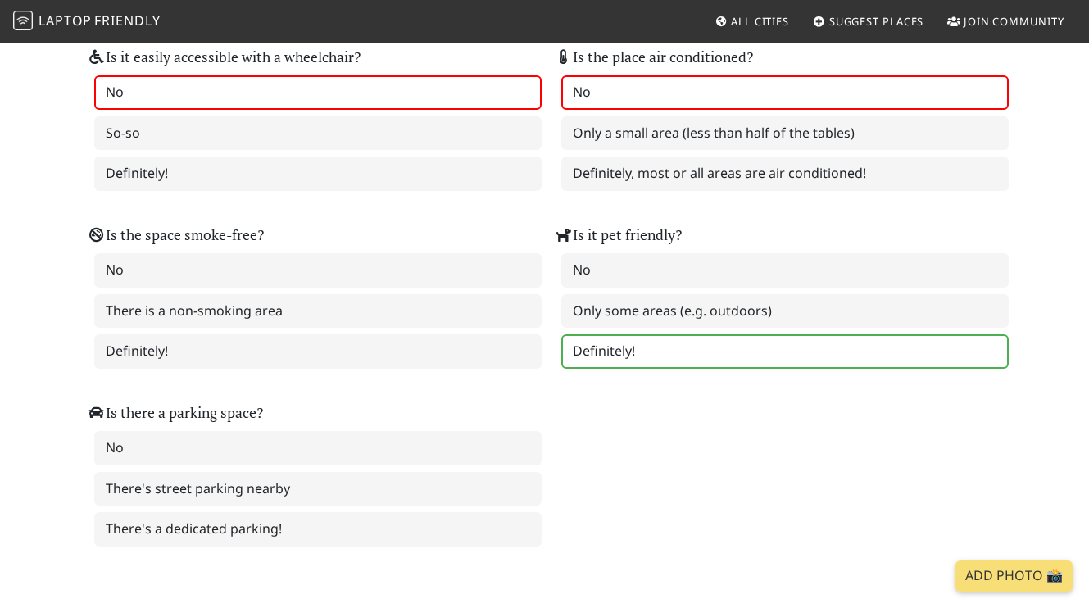
click at [628, 369] on label "Definitely!" at bounding box center [786, 351] width 448 height 34
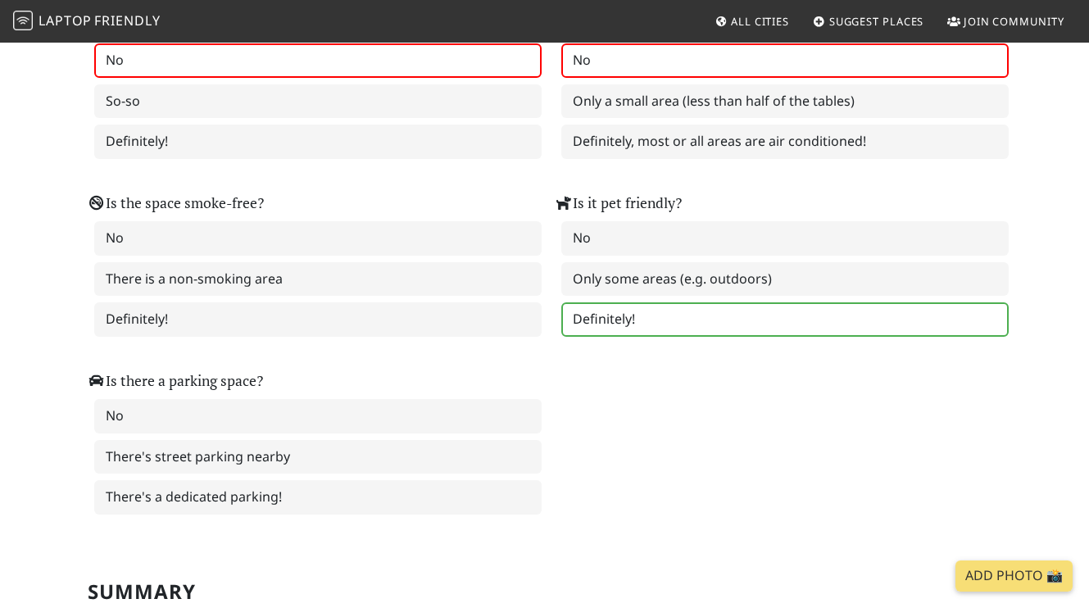
scroll to position [2148, 0]
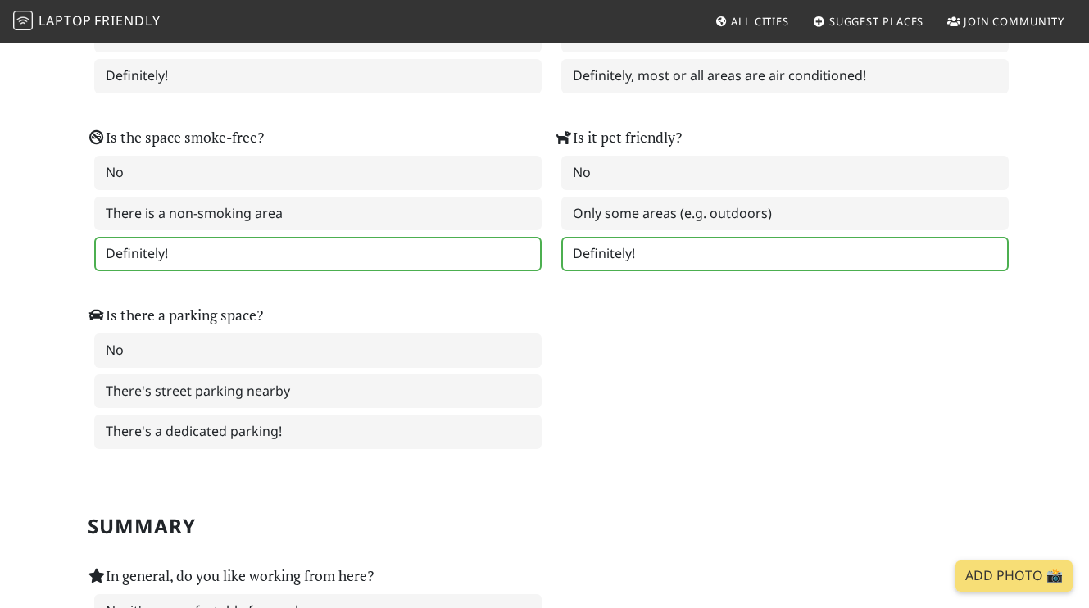
click at [327, 271] on label "Definitely!" at bounding box center [318, 254] width 448 height 34
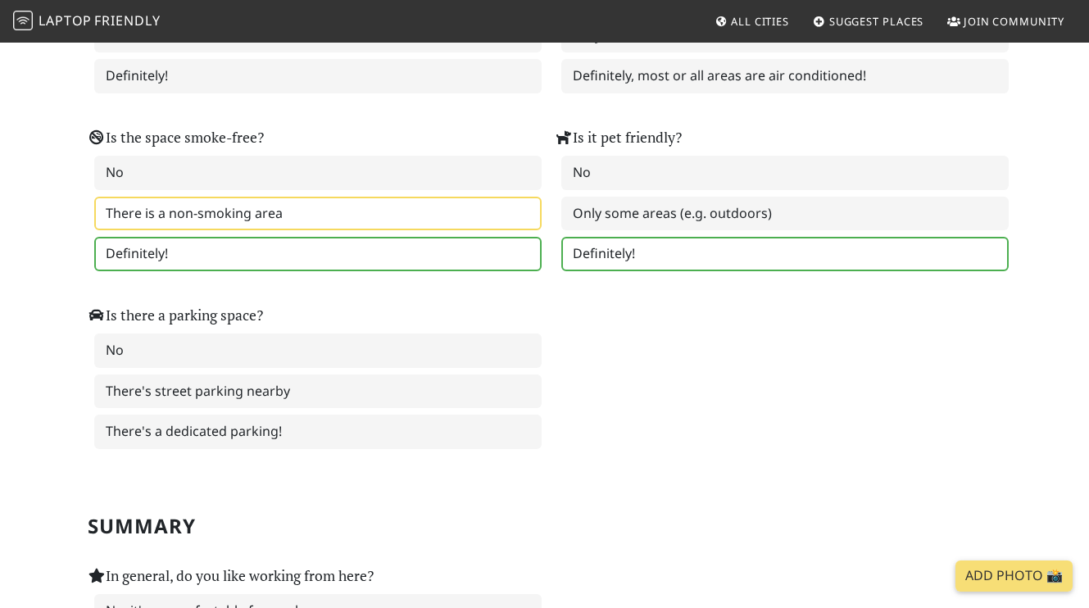
click at [185, 231] on label "There is a non-smoking area" at bounding box center [318, 214] width 448 height 34
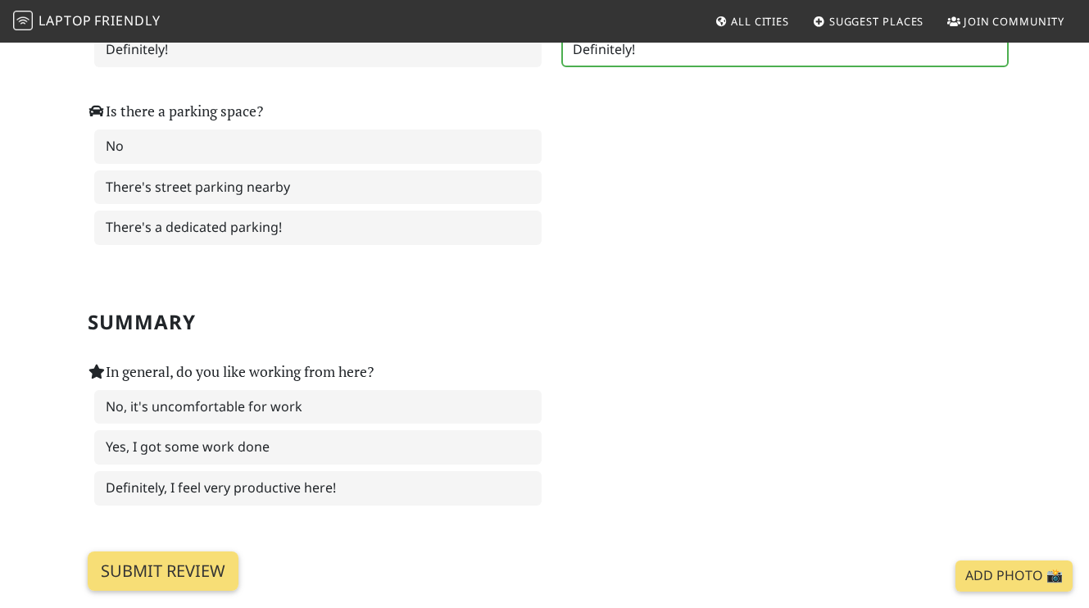
scroll to position [2363, 0]
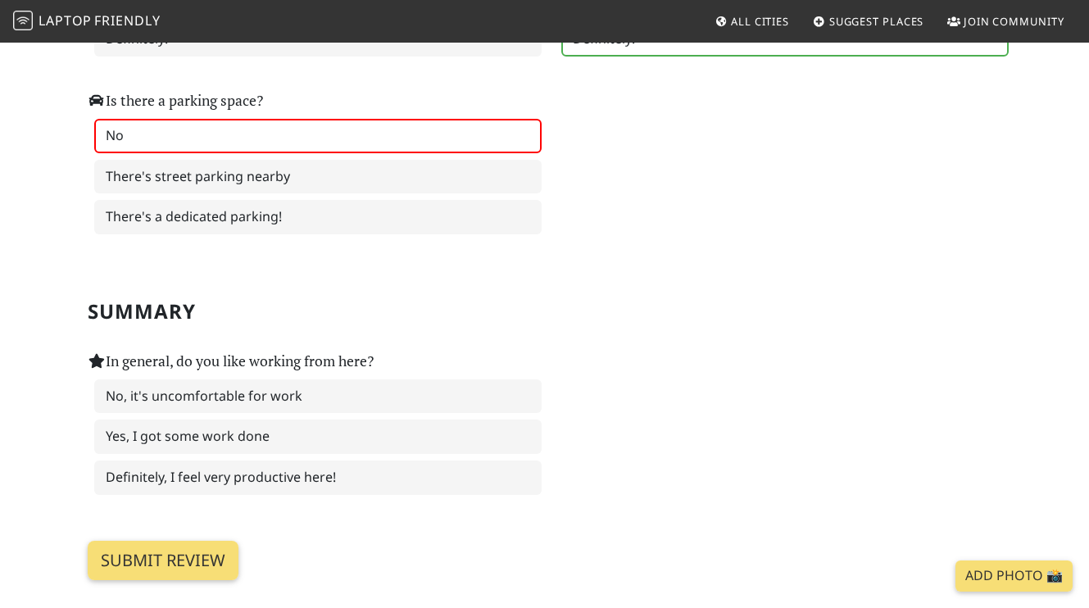
click at [138, 153] on label "No" at bounding box center [318, 136] width 448 height 34
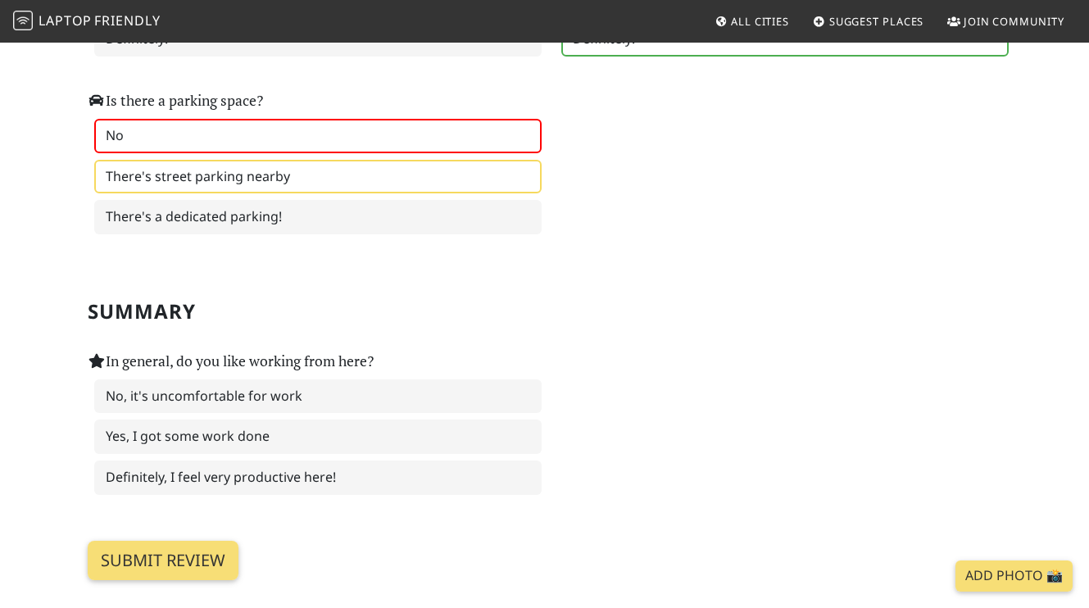
click at [271, 194] on label "There's street parking nearby" at bounding box center [318, 177] width 448 height 34
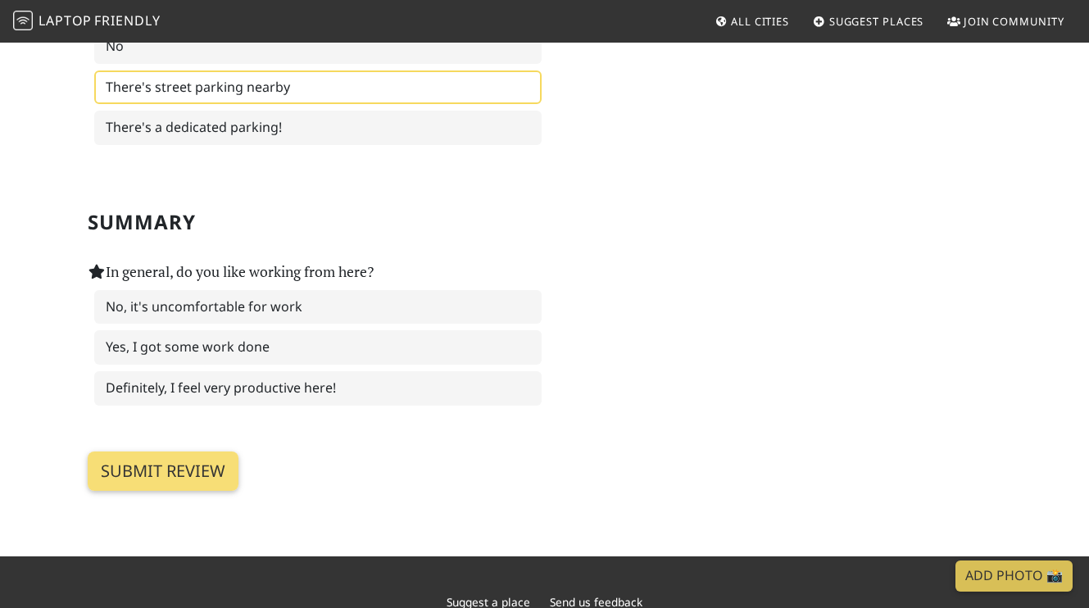
scroll to position [2585, 0]
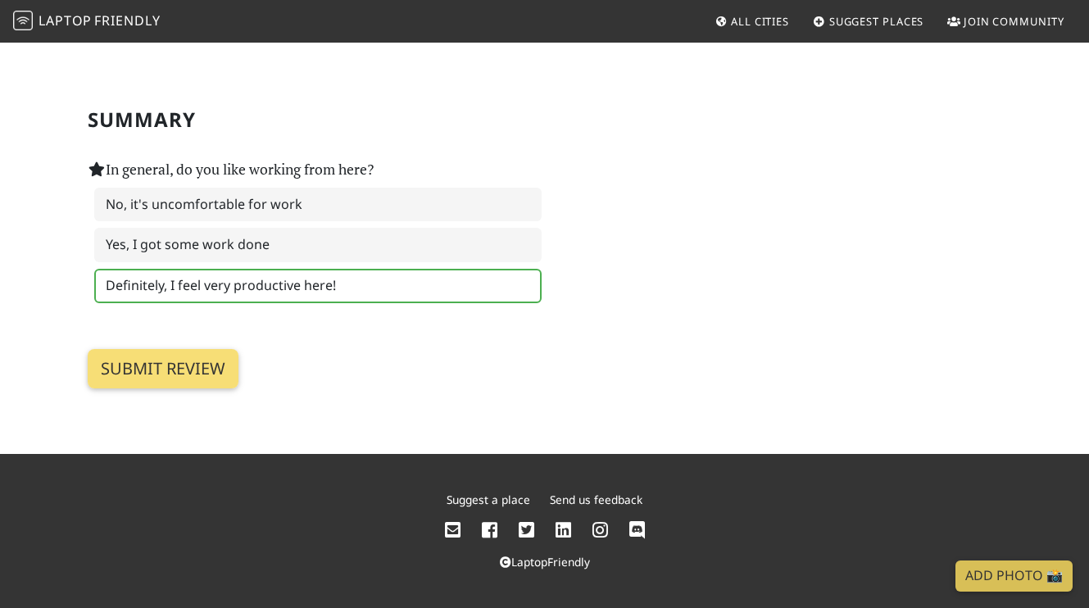
click at [346, 280] on label "Definitely, I feel very productive here!" at bounding box center [318, 286] width 448 height 34
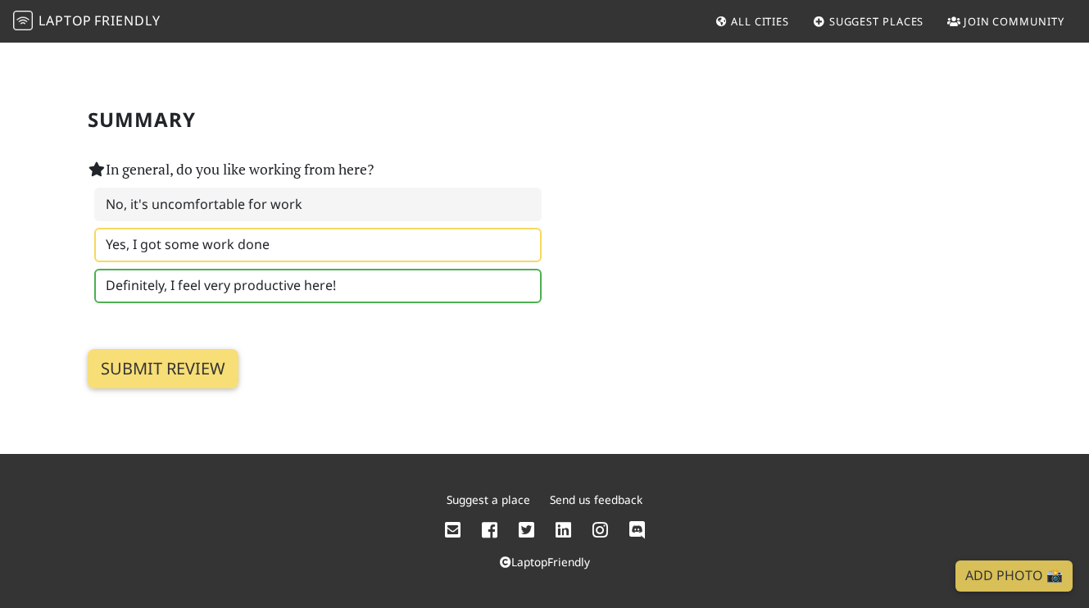
click at [348, 246] on label "Yes, I got some work done" at bounding box center [318, 245] width 448 height 34
click at [330, 286] on label "Definitely, I feel very productive here!" at bounding box center [318, 286] width 448 height 34
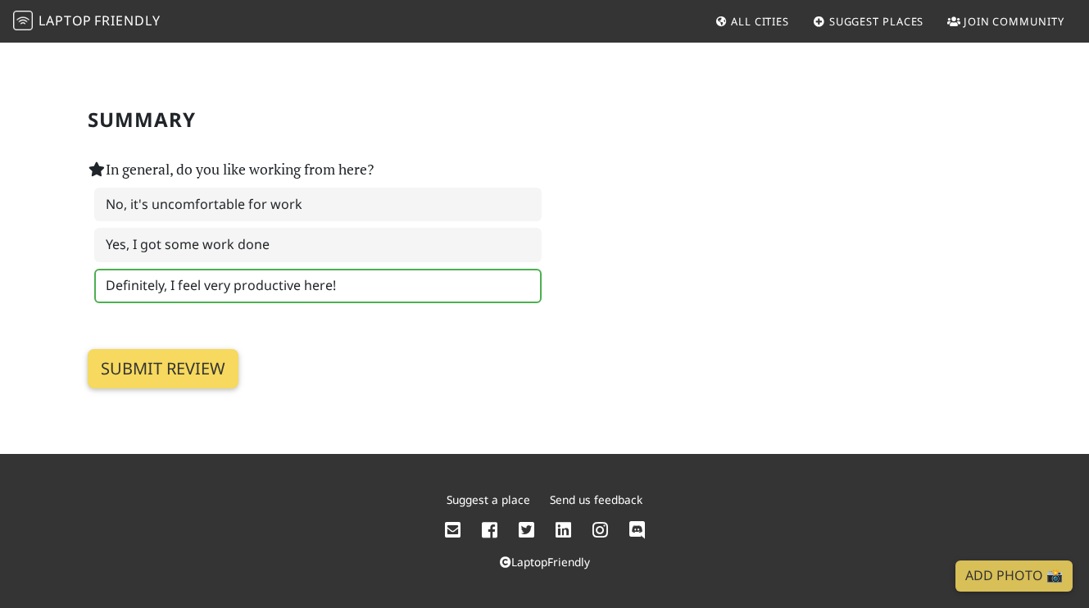
click at [215, 381] on input "Submit review" at bounding box center [163, 368] width 151 height 39
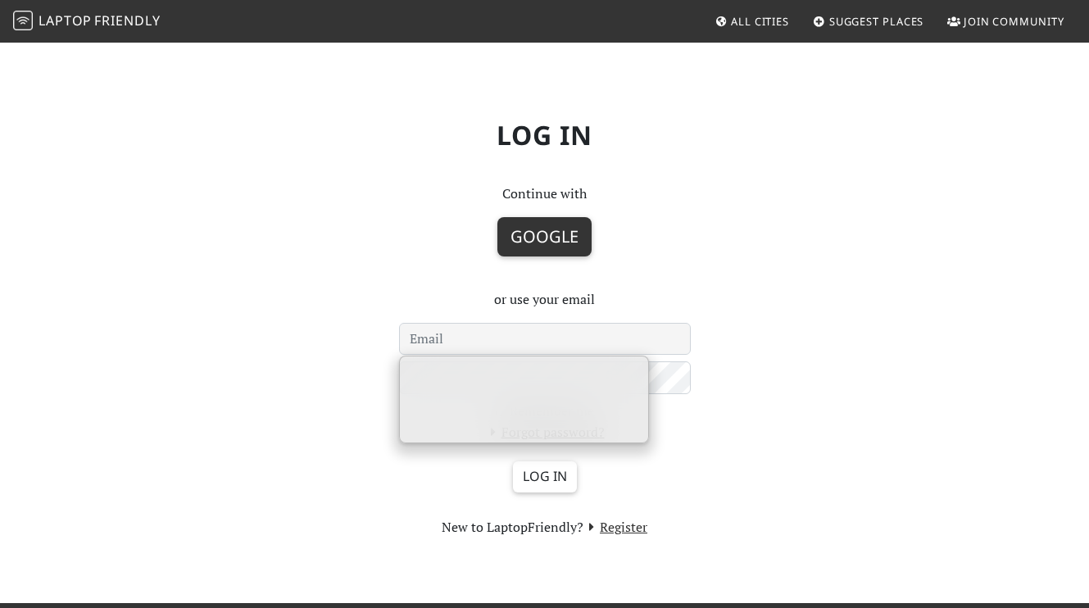
click at [553, 234] on button "Google" at bounding box center [545, 236] width 94 height 39
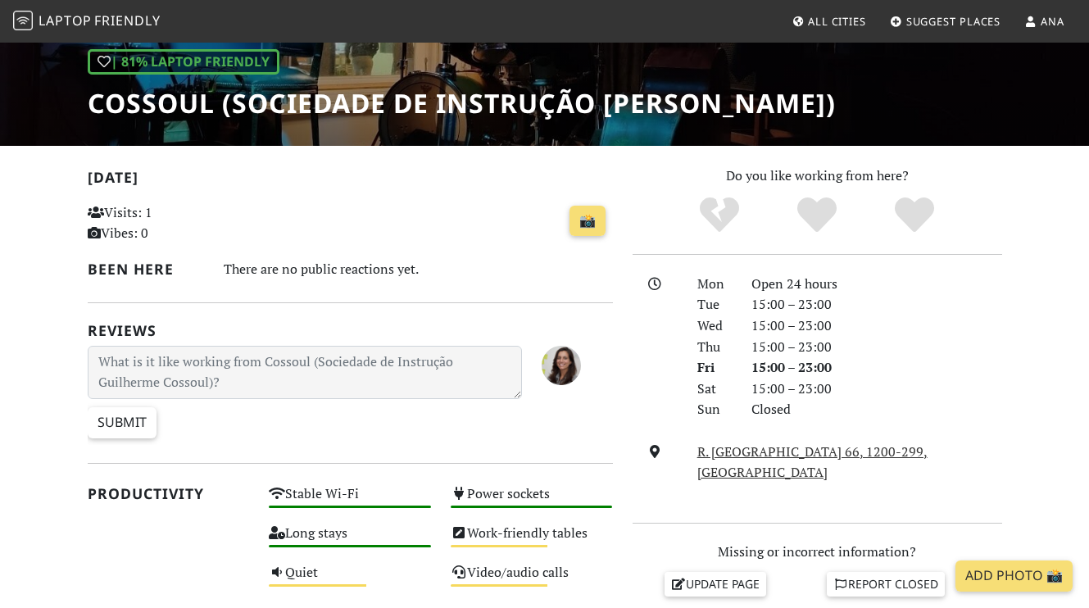
scroll to position [205, 0]
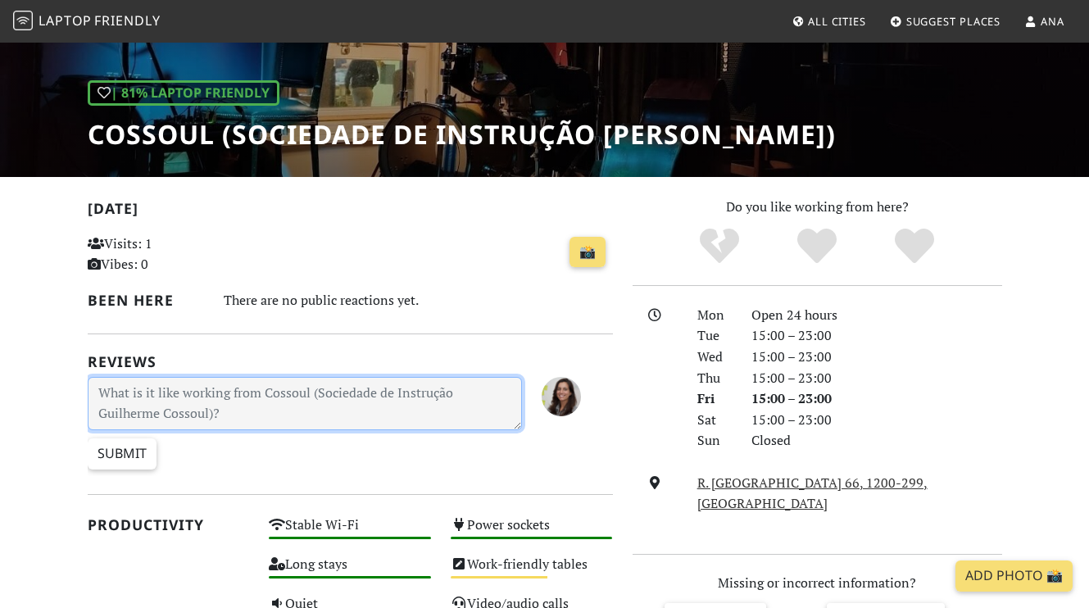
click at [177, 389] on textarea at bounding box center [305, 403] width 434 height 53
click at [302, 402] on textarea "To enrich screen reader interactions, please activate Accessibility in Grammarl…" at bounding box center [305, 403] width 434 height 53
paste textarea "Procurar um lugar que inspire criatividade e, ao mesmo tempo, permita a partilh…"
type textarea "Procurar um lugar que inspire criatividade e, ao mesmo tempo, permita a partilh…"
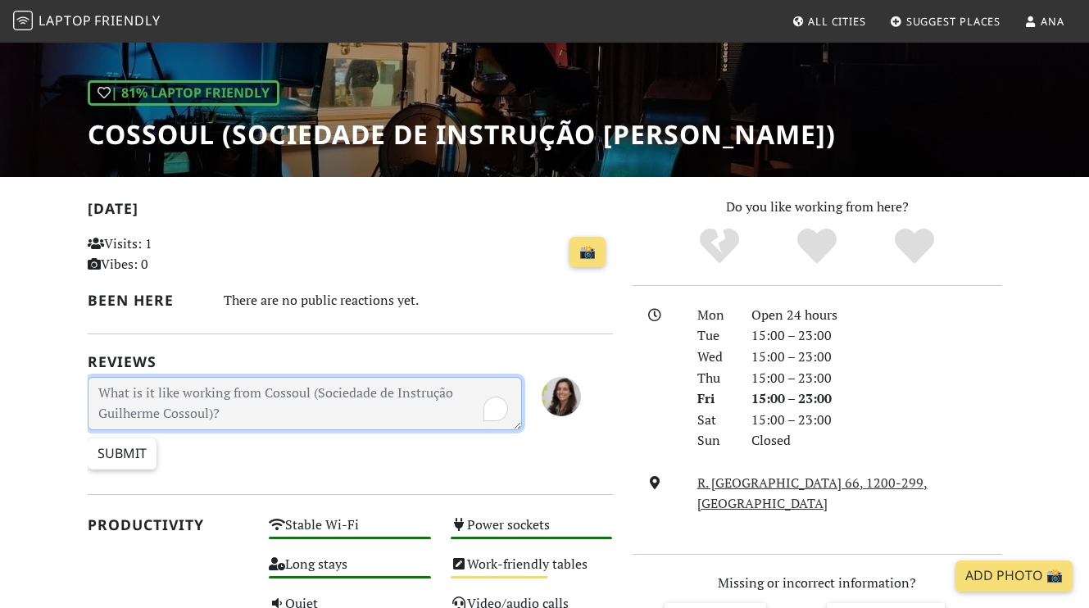
click at [302, 389] on textarea "To enrich screen reader interactions, please activate Accessibility in Grammarl…" at bounding box center [305, 403] width 434 height 53
paste textarea "A Cossoul é um espaço que respira criatividade e oferece a combinação ideal ent…"
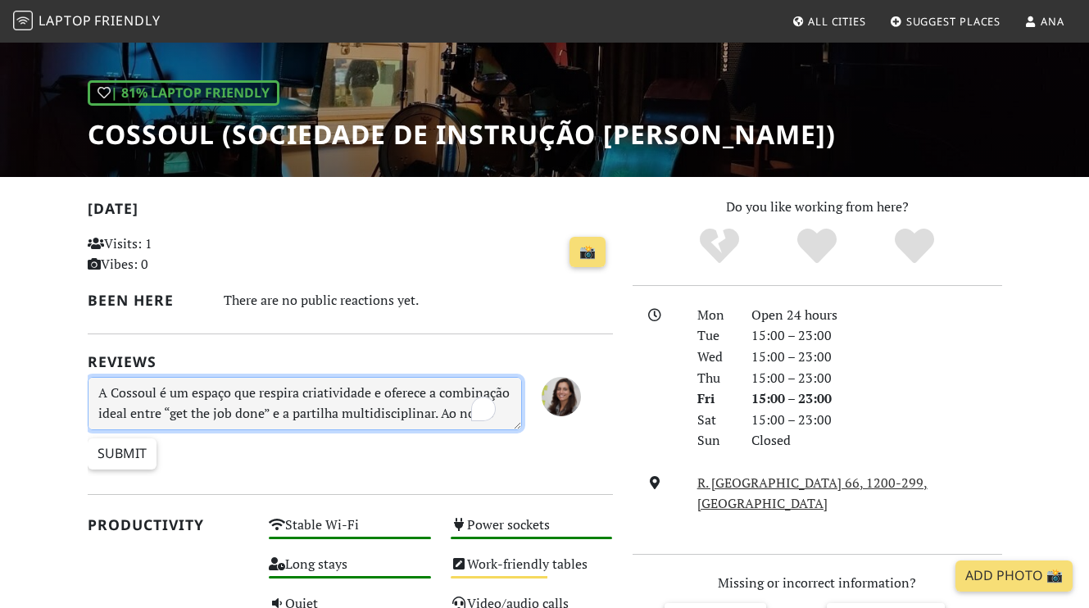
scroll to position [77, 0]
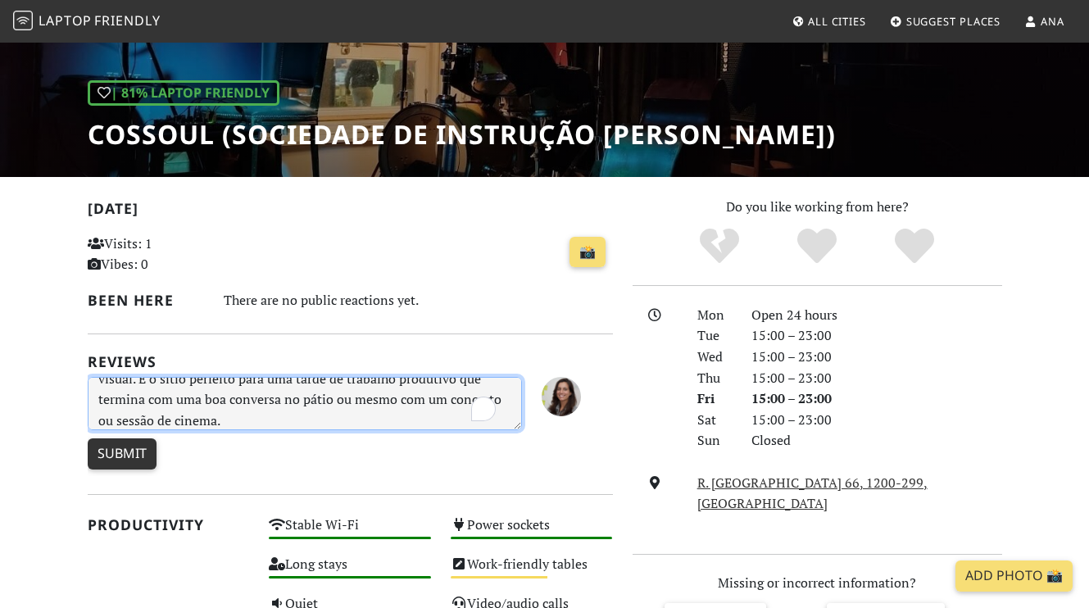
type textarea "A Cossoul é um espaço que respira criatividade e oferece a combinação ideal ent…"
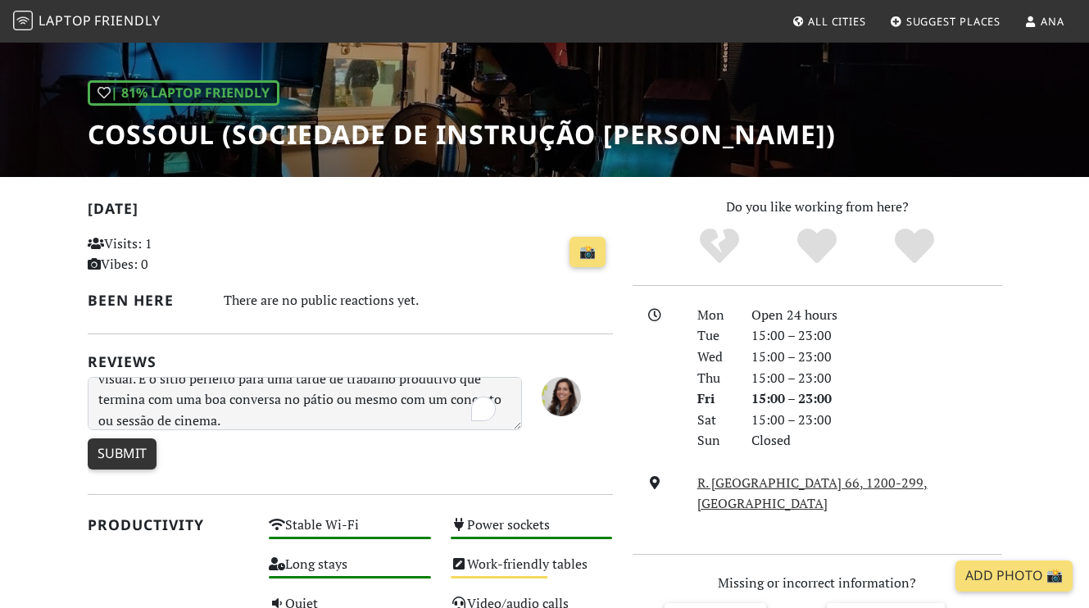
click at [143, 448] on input "Submit" at bounding box center [122, 454] width 69 height 31
type input "Create Review"
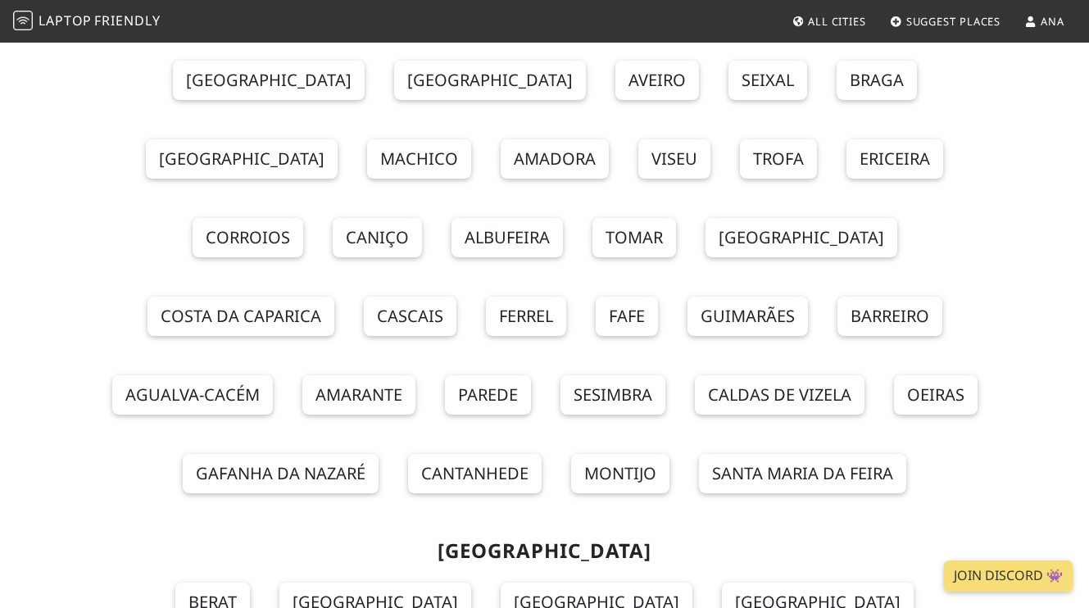
scroll to position [188, 0]
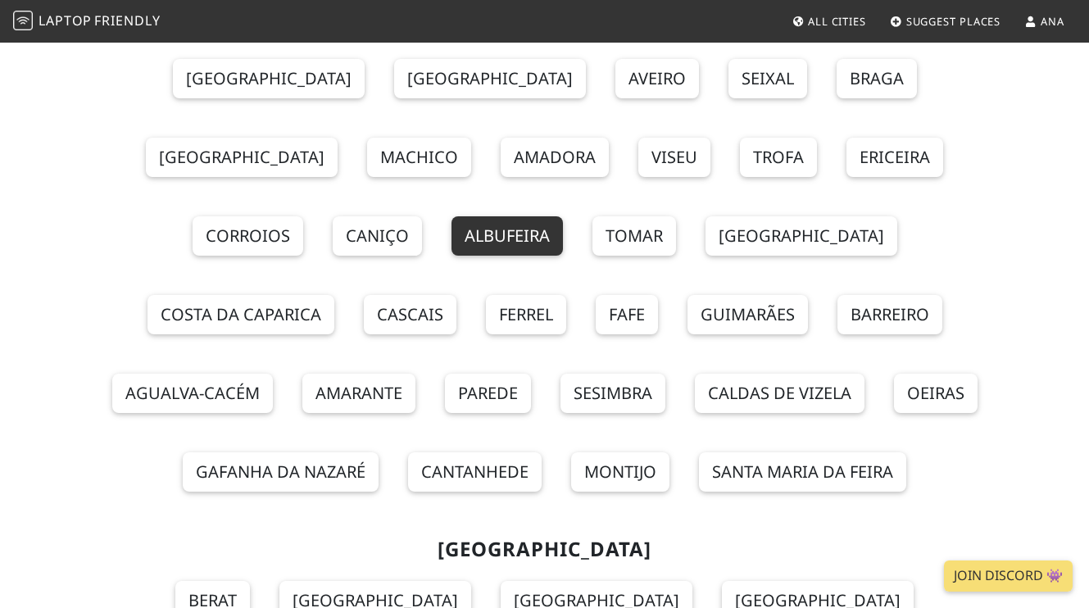
click at [563, 216] on link "Albufeira" at bounding box center [507, 235] width 111 height 39
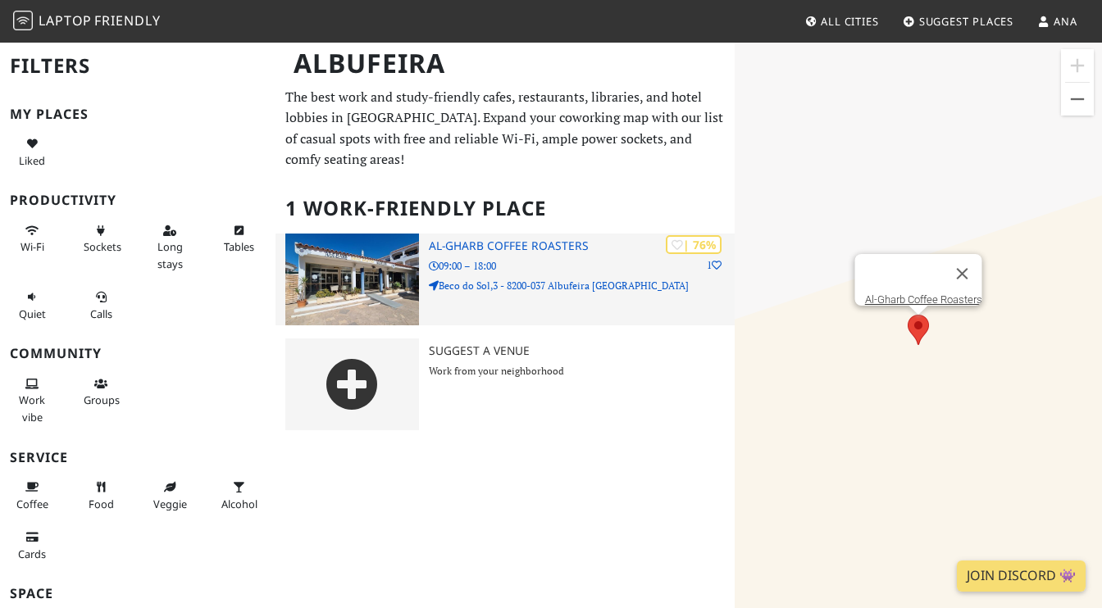
click at [551, 280] on p "Beco do Sol,3 - 8200-037 Albufeira [GEOGRAPHIC_DATA]" at bounding box center [582, 286] width 306 height 16
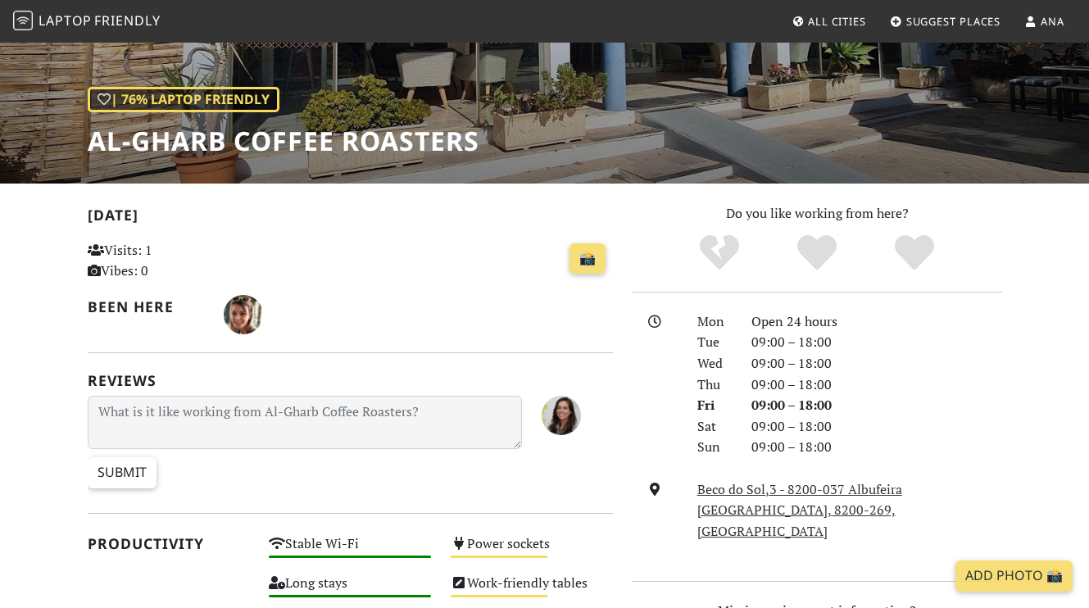
scroll to position [150, 0]
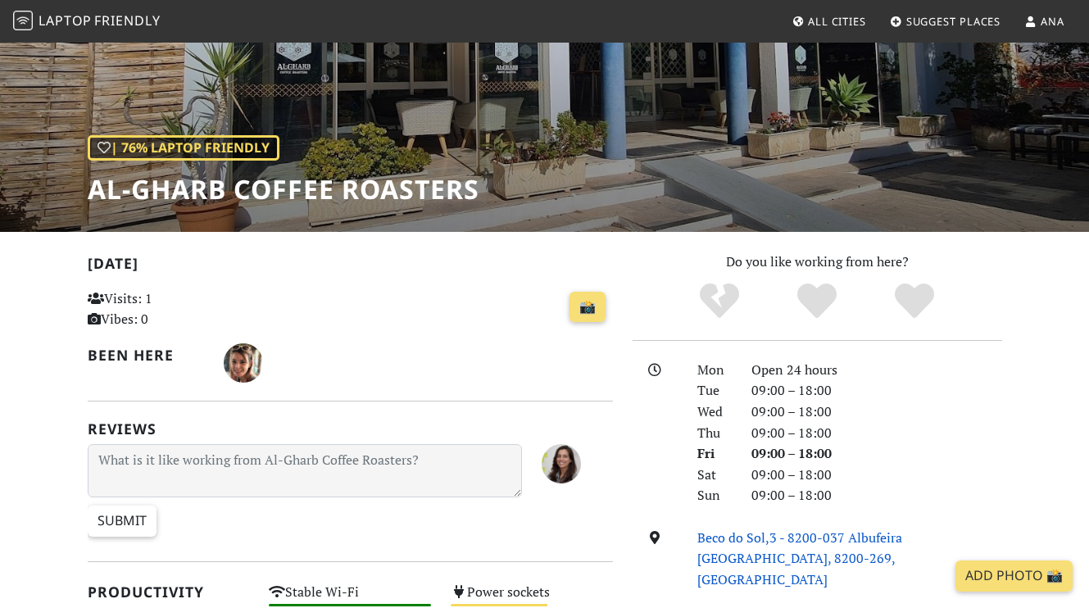
click at [748, 534] on link "Beco do Sol,3 - 8200-037 Albufeira Portugal, 8200-269, Albufeira" at bounding box center [800, 559] width 205 height 60
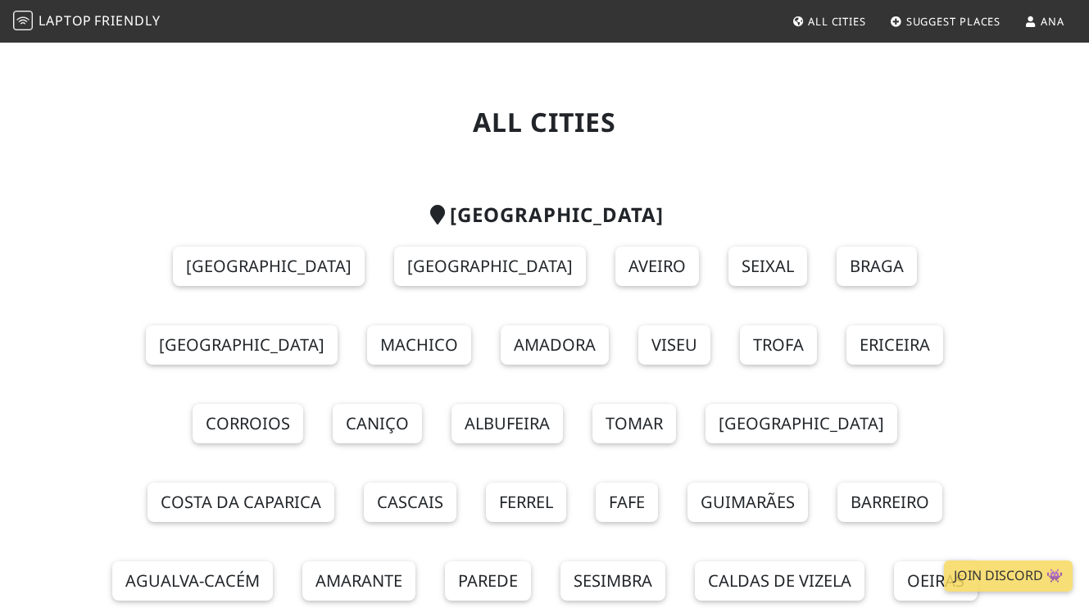
scroll to position [188, 0]
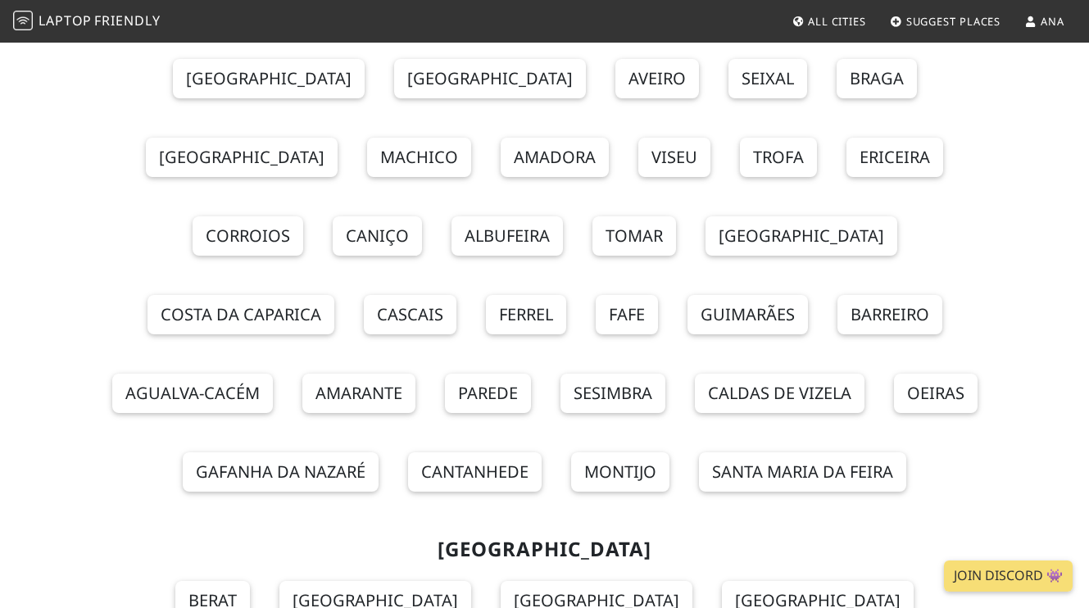
click at [225, 101] on section "[GEOGRAPHIC_DATA] [GEOGRAPHIC_DATA] Porto Aveiro Seixal [GEOGRAPHIC_DATA] [GEOG…" at bounding box center [545, 263] width 915 height 522
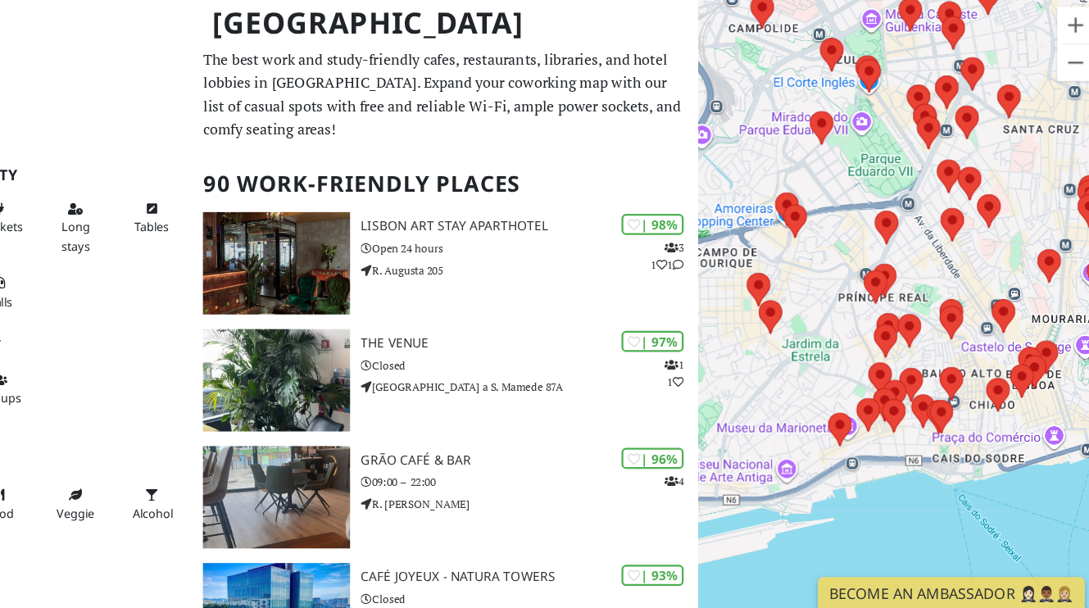
drag, startPoint x: 921, startPoint y: 545, endPoint x: 956, endPoint y: 362, distance: 186.0
click at [956, 362] on div "Para navegar, prima as teclas de seta." at bounding box center [907, 345] width 363 height 608
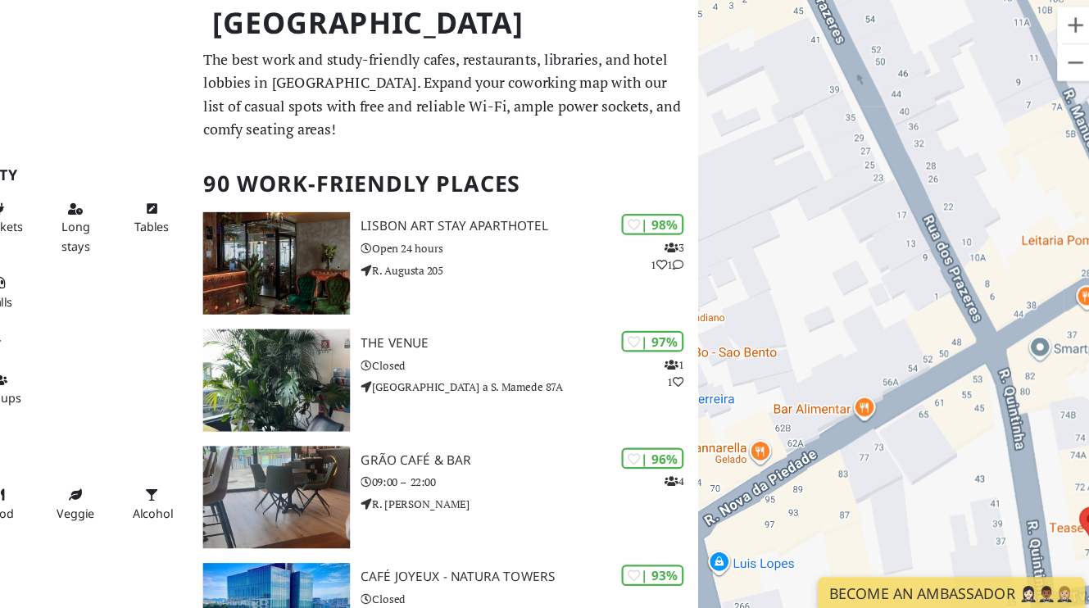
drag, startPoint x: 803, startPoint y: 261, endPoint x: 947, endPoint y: 308, distance: 151.7
click at [947, 308] on div at bounding box center [907, 345] width 363 height 608
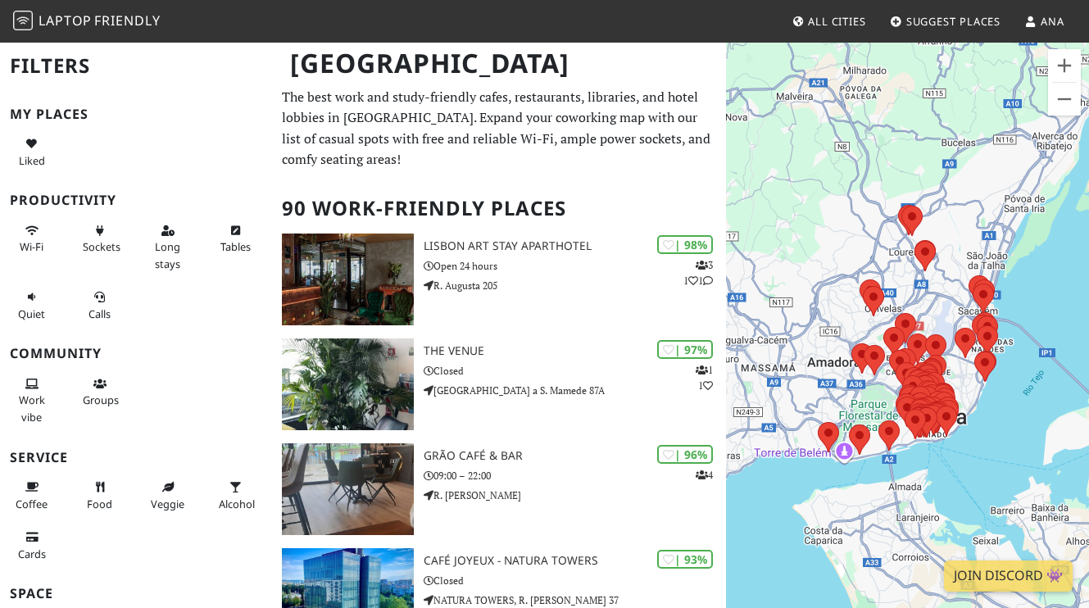
click at [1053, 34] on link "Ana" at bounding box center [1044, 22] width 53 height 30
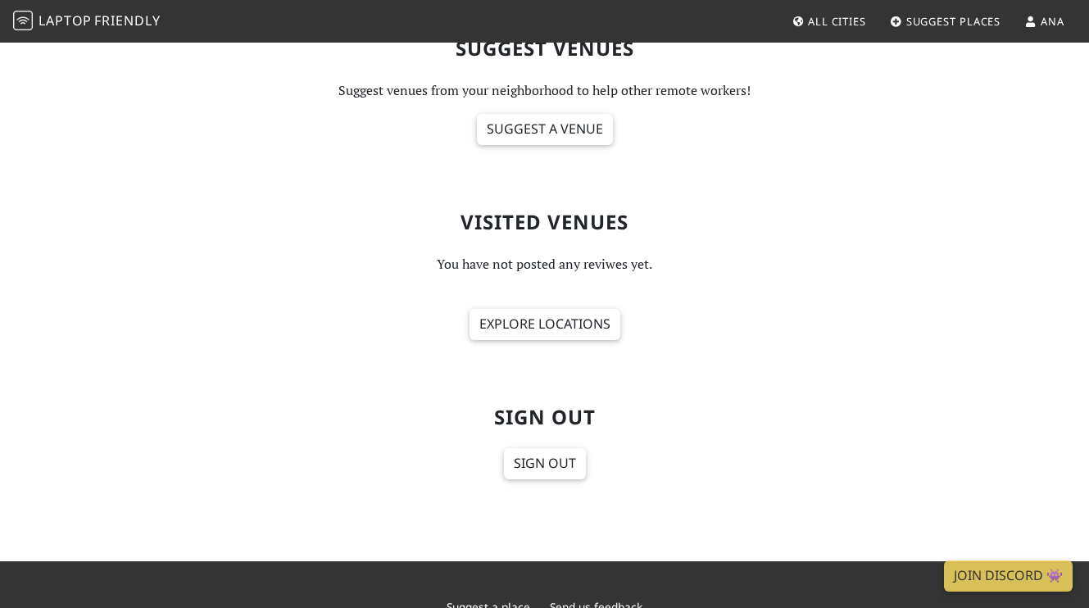
scroll to position [688, 0]
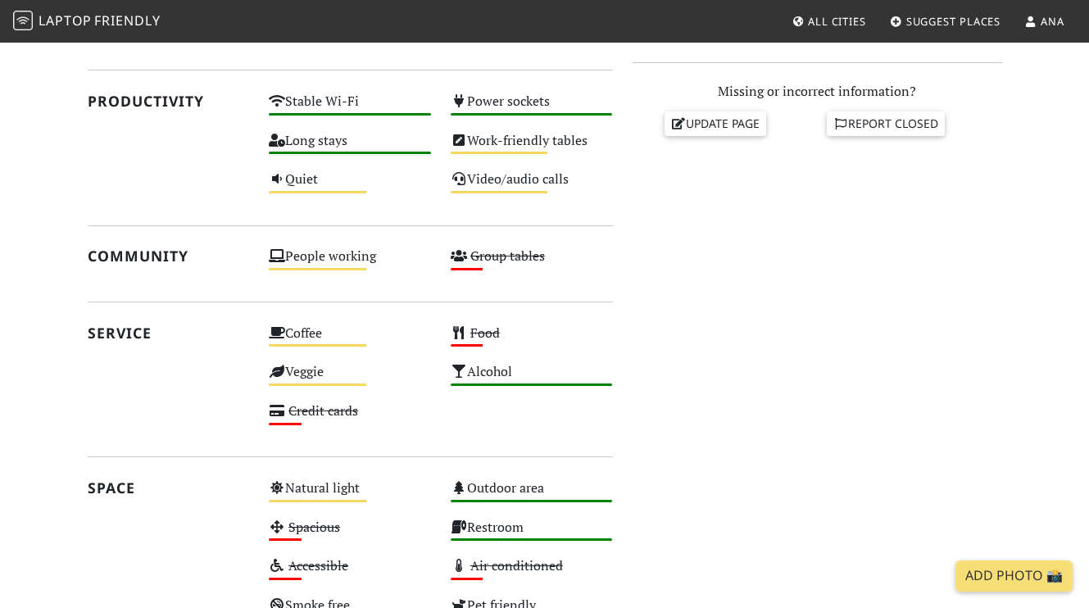
scroll to position [698, 0]
